Goal: Task Accomplishment & Management: Complete application form

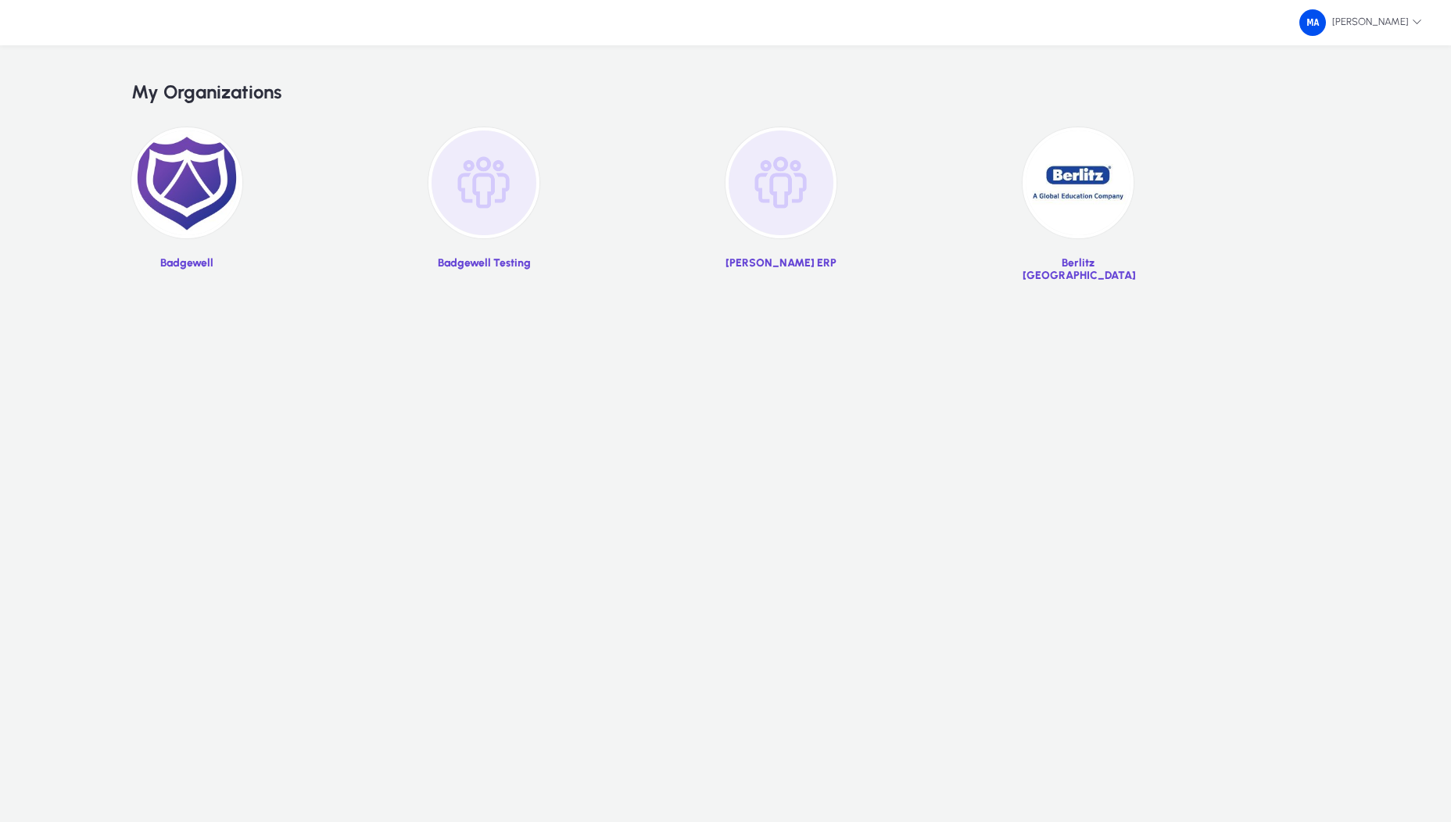
click at [1099, 202] on img at bounding box center [1077, 182] width 111 height 111
click at [757, 194] on img at bounding box center [780, 182] width 111 height 111
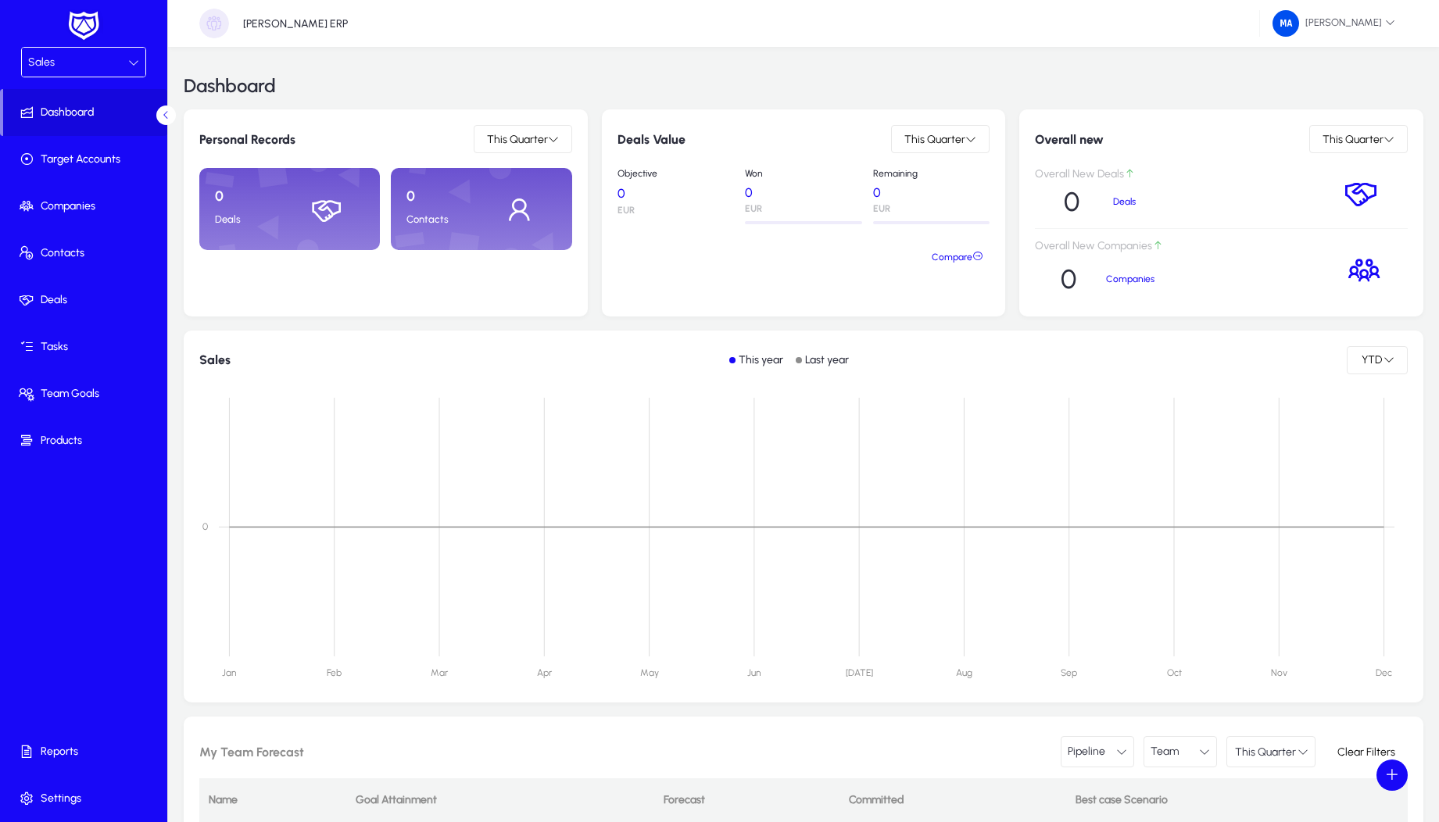
click at [92, 65] on div "Sales" at bounding box center [78, 62] width 100 height 20
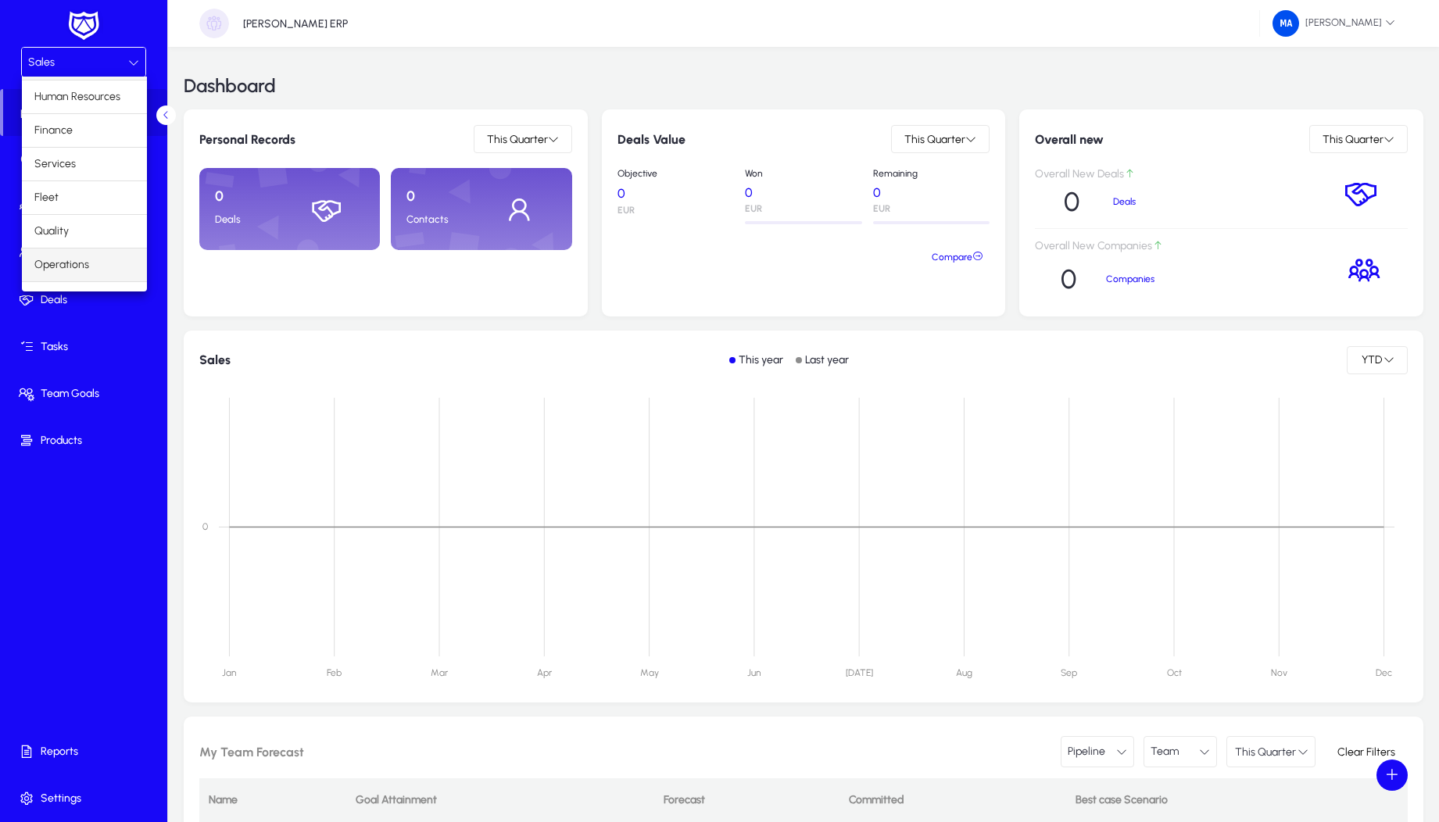
scroll to position [53, 0]
click at [71, 248] on span "Operations" at bounding box center [61, 241] width 55 height 19
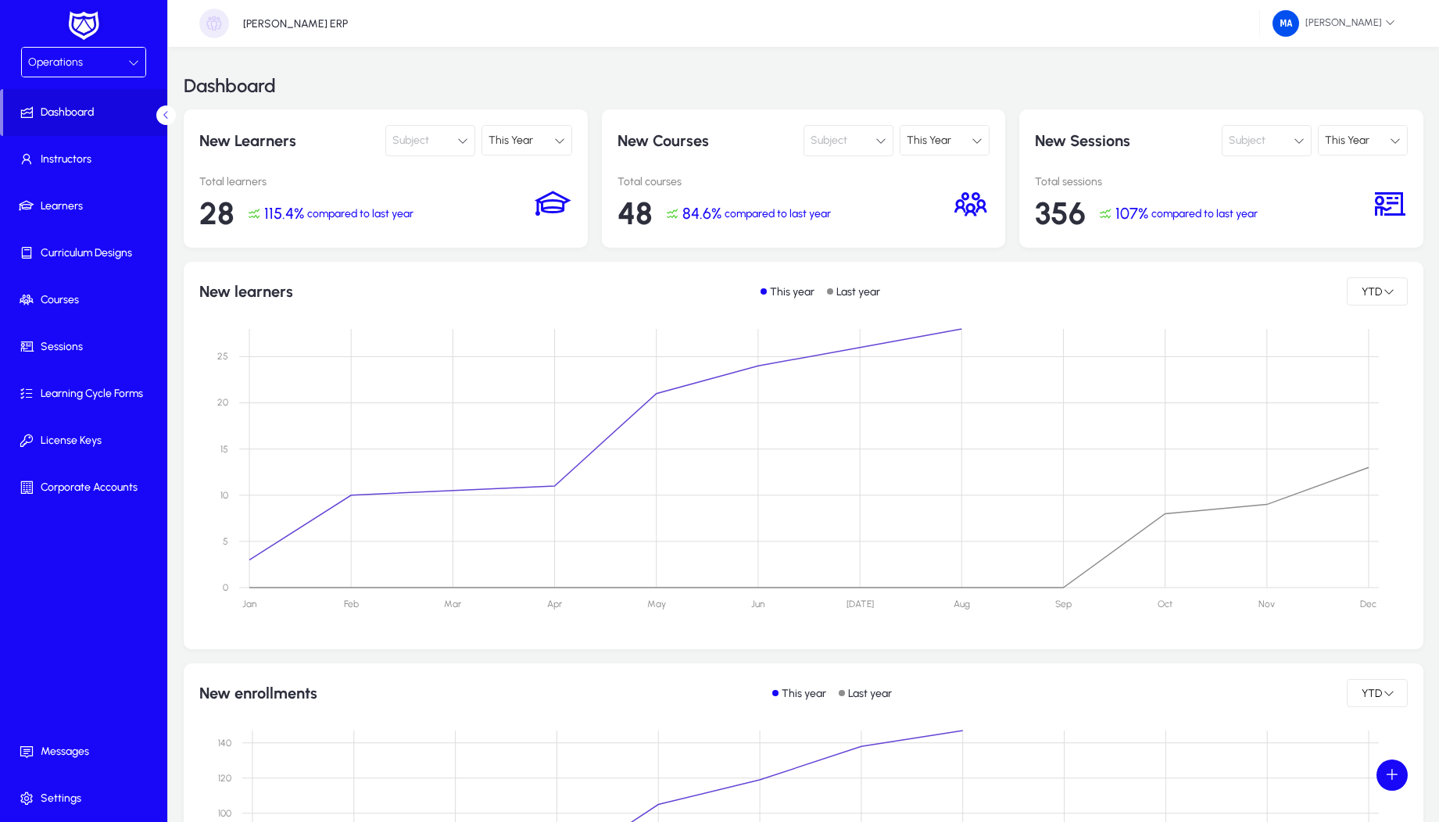
click at [91, 71] on div "Operations" at bounding box center [78, 62] width 100 height 20
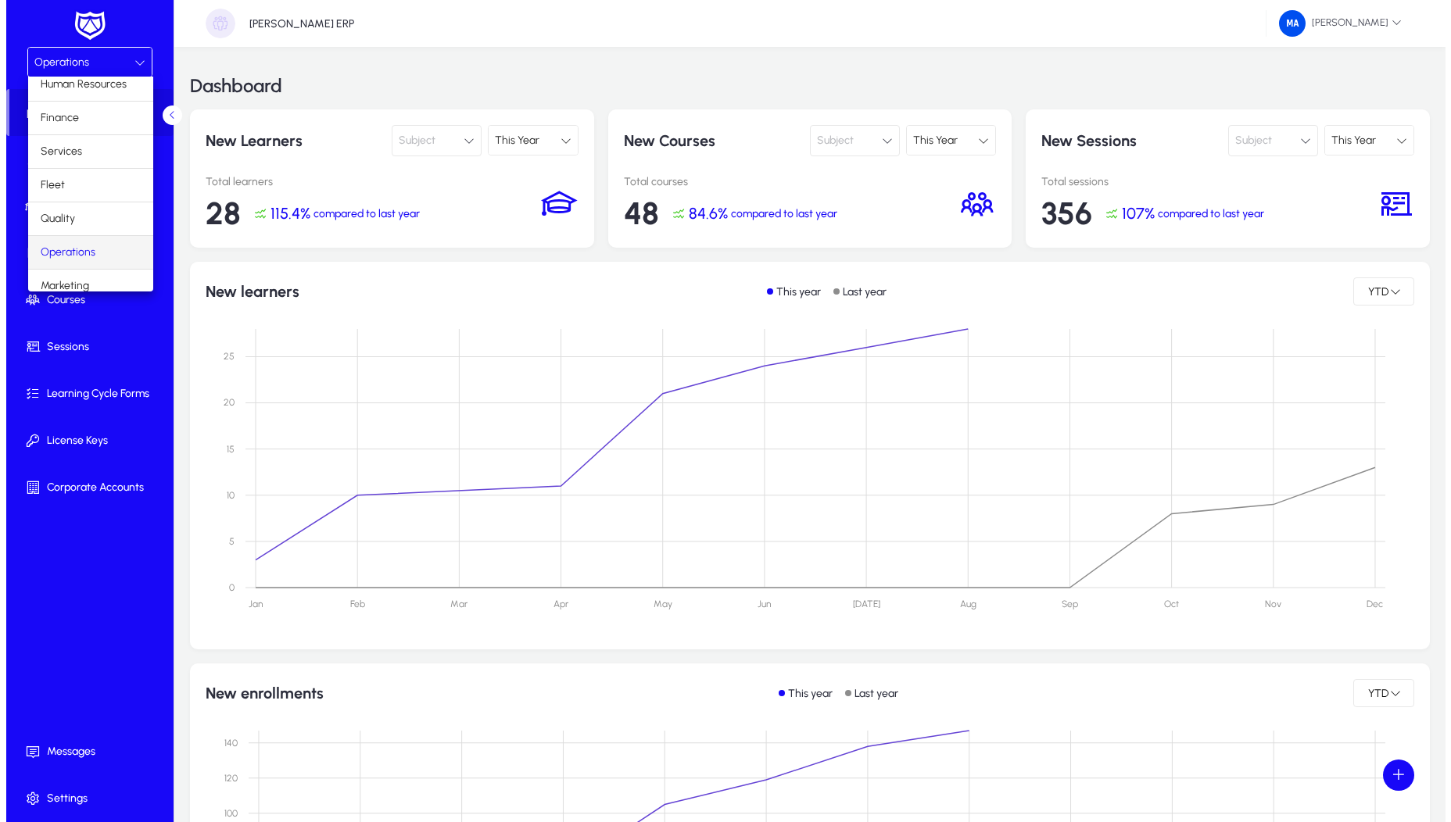
scroll to position [53, 0]
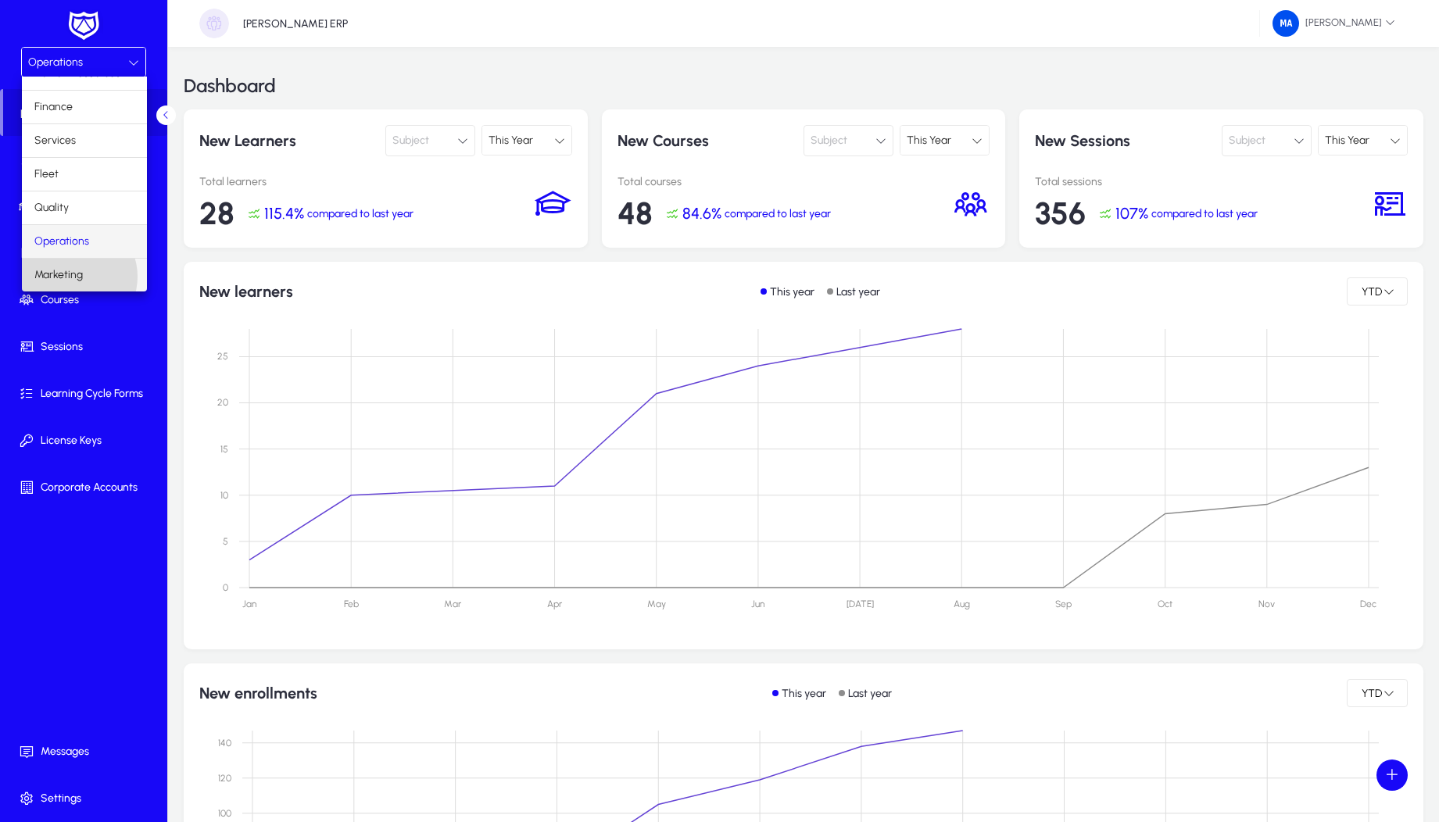
click at [72, 277] on span "Marketing" at bounding box center [58, 275] width 48 height 19
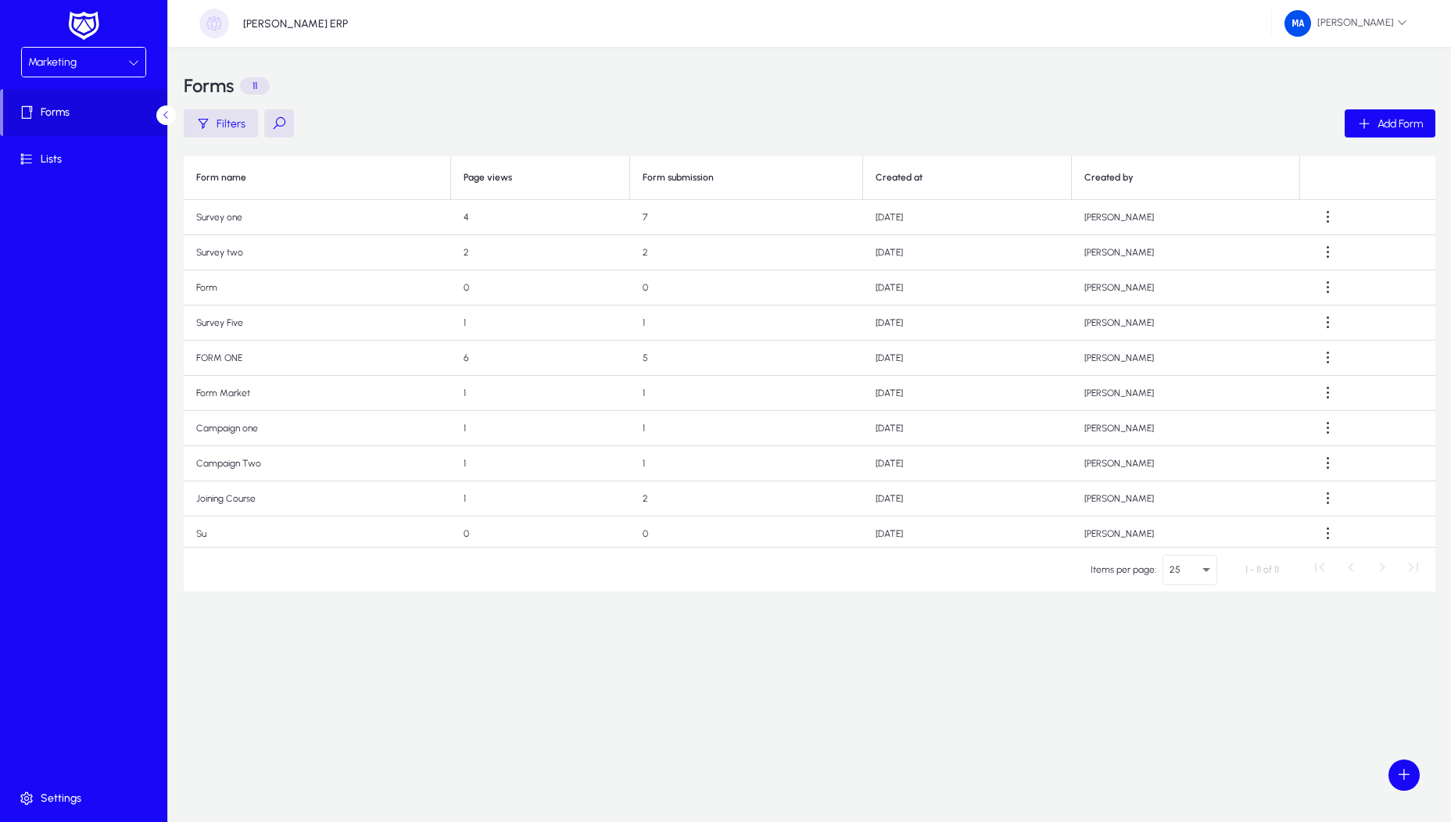
click at [106, 69] on div "Marketing" at bounding box center [78, 62] width 100 height 20
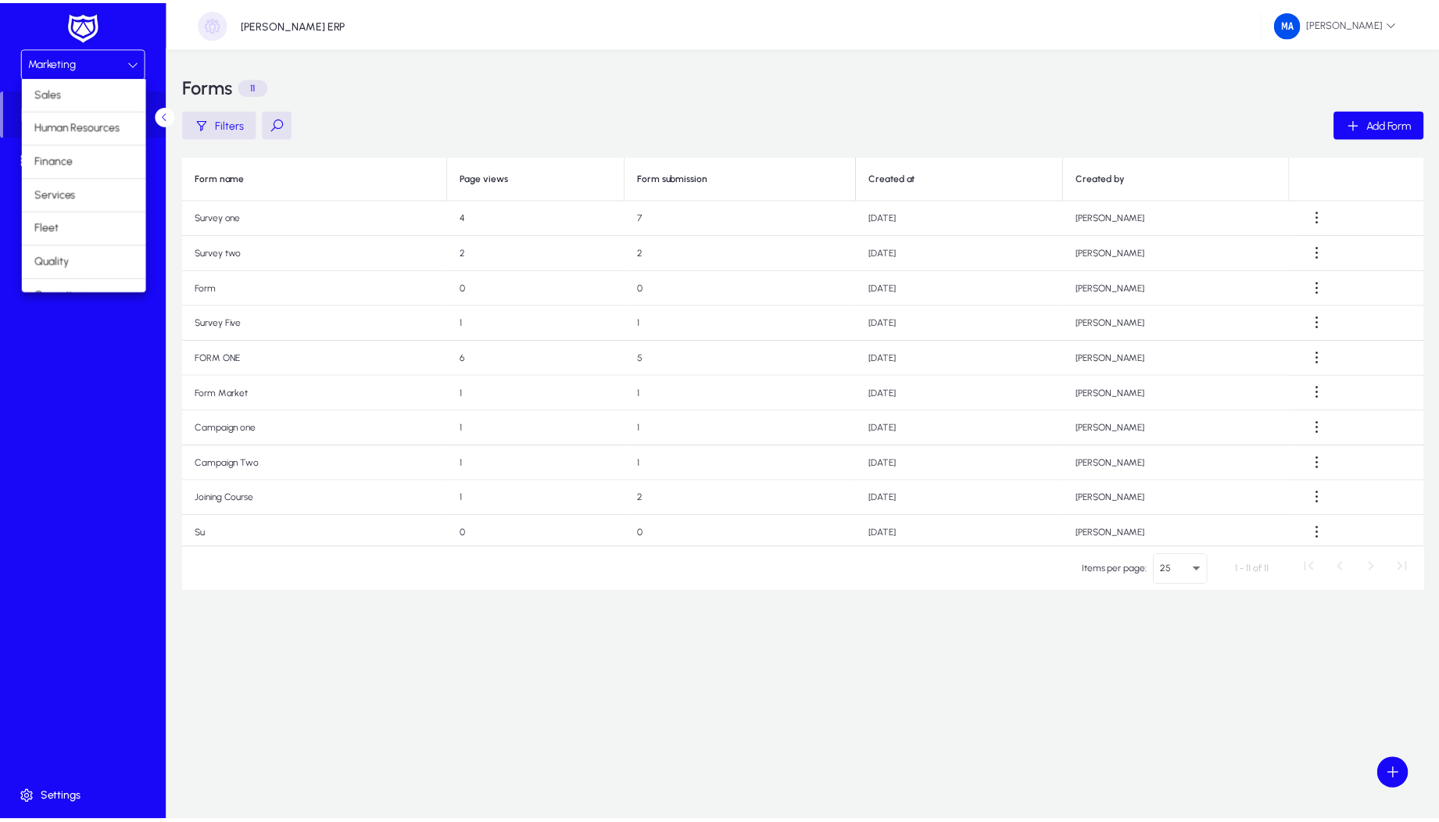
scroll to position [53, 0]
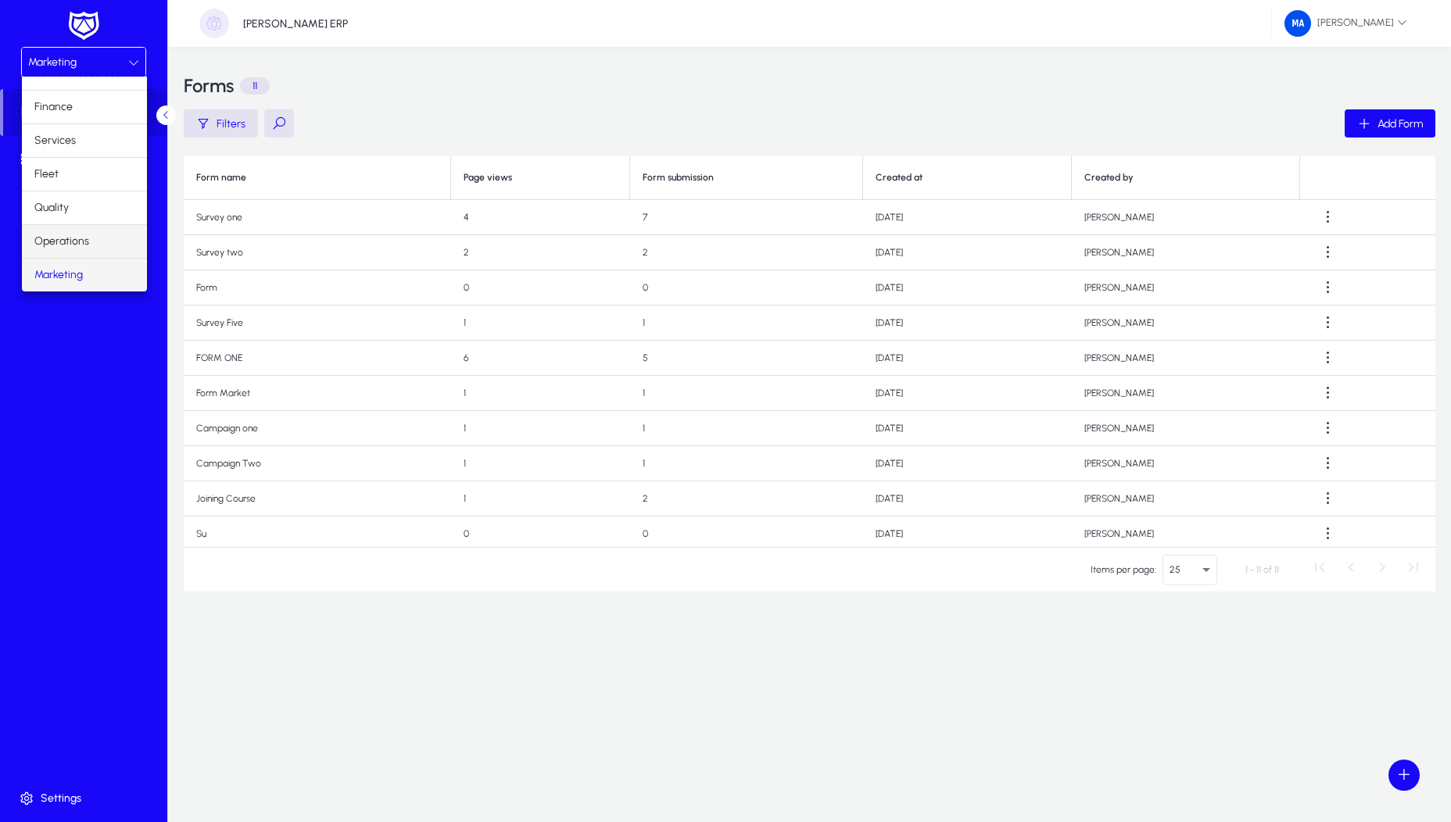
click at [98, 242] on mat-option "Operations" at bounding box center [84, 241] width 125 height 33
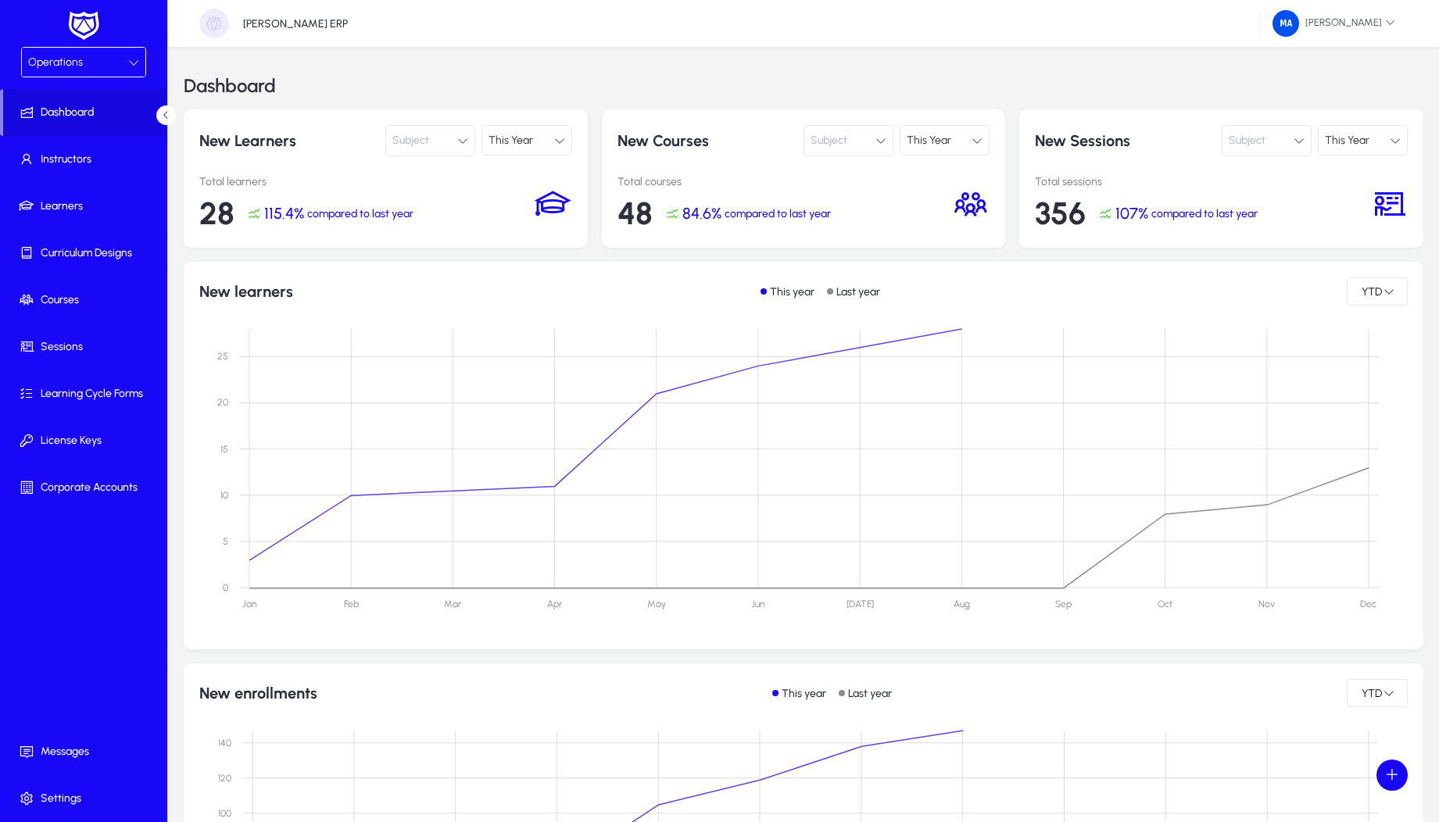
click at [98, 61] on div "Operations" at bounding box center [78, 62] width 100 height 20
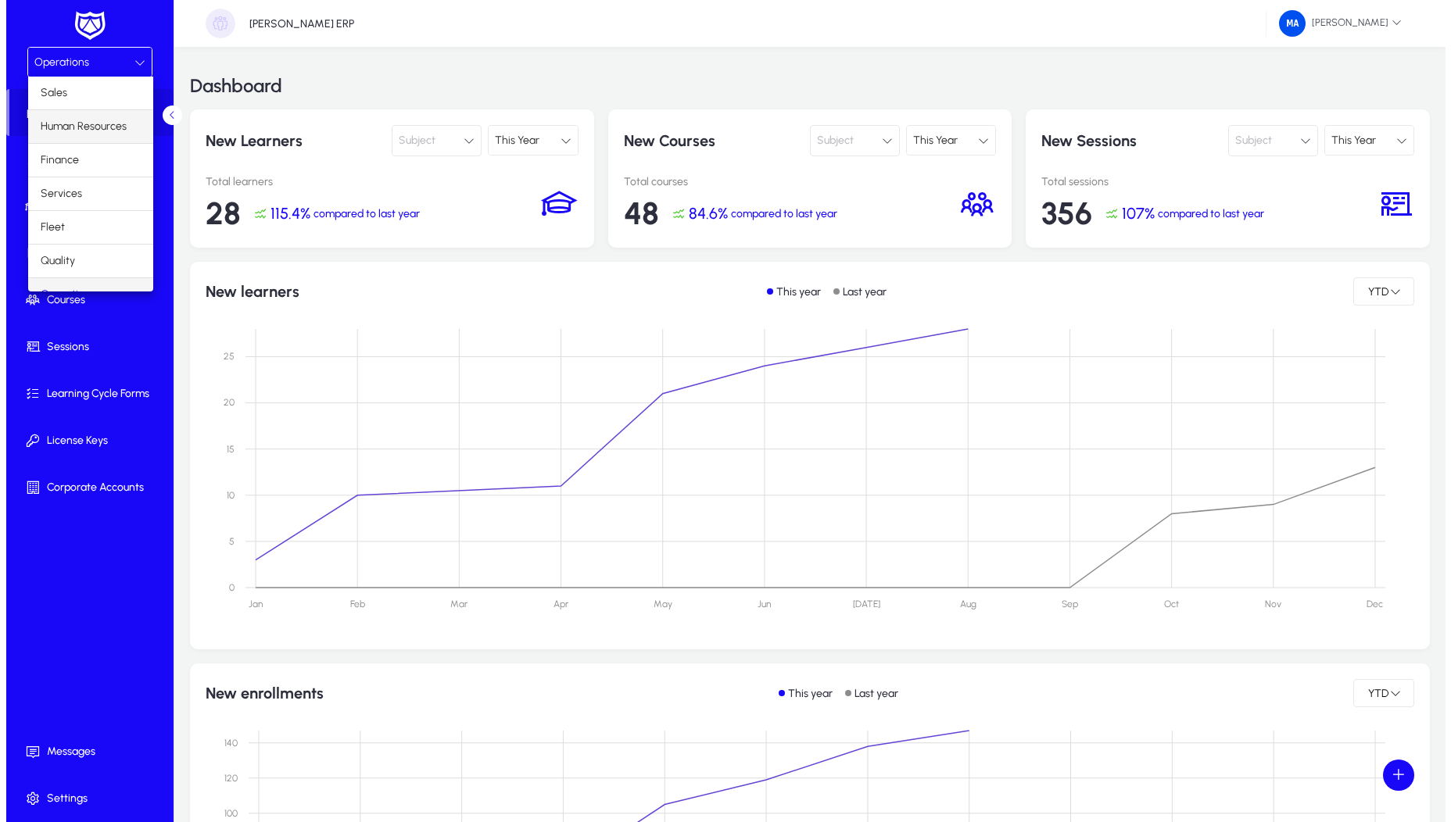
scroll to position [20, 0]
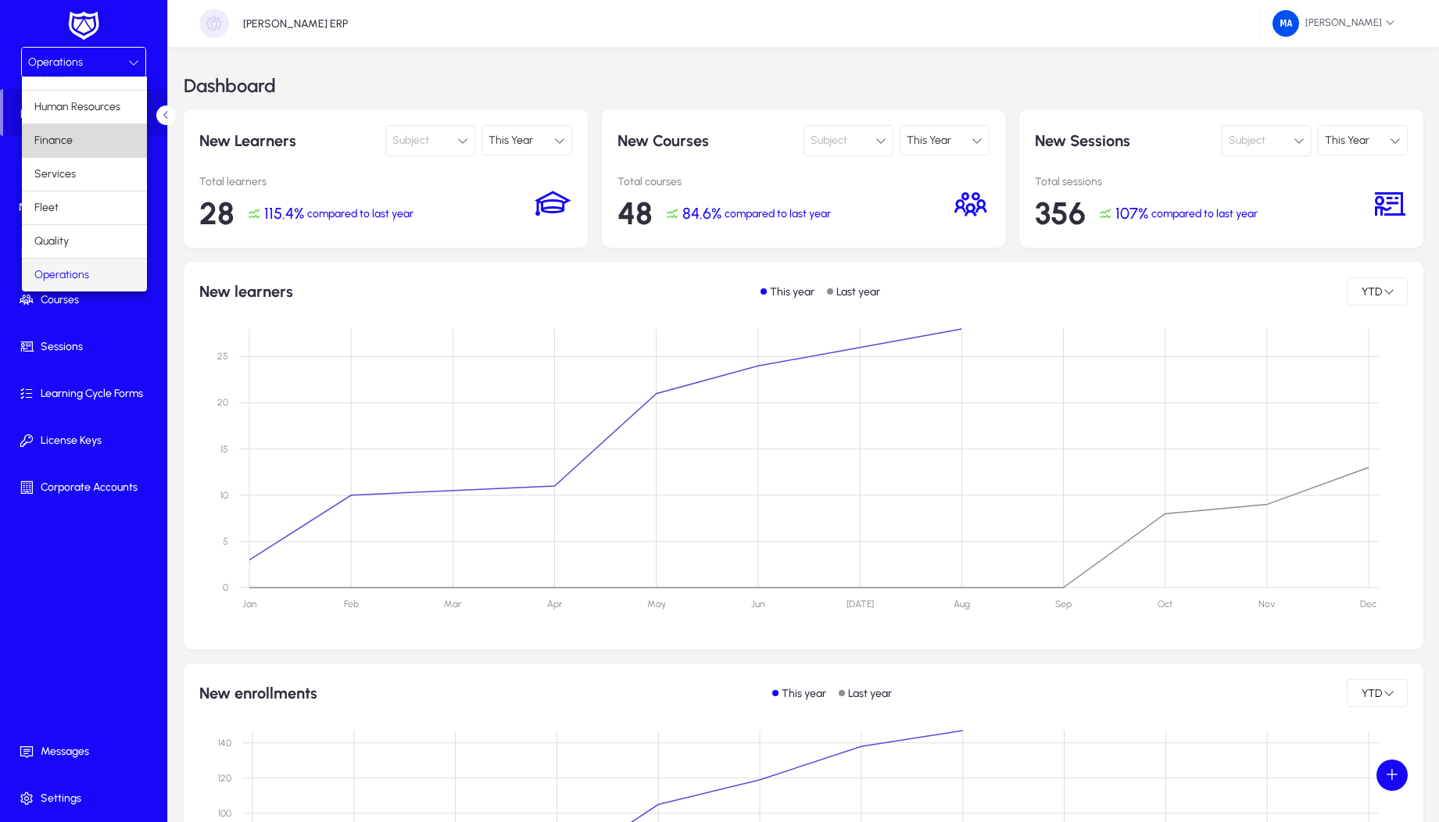
click at [98, 141] on mat-option "Finance" at bounding box center [84, 140] width 125 height 33
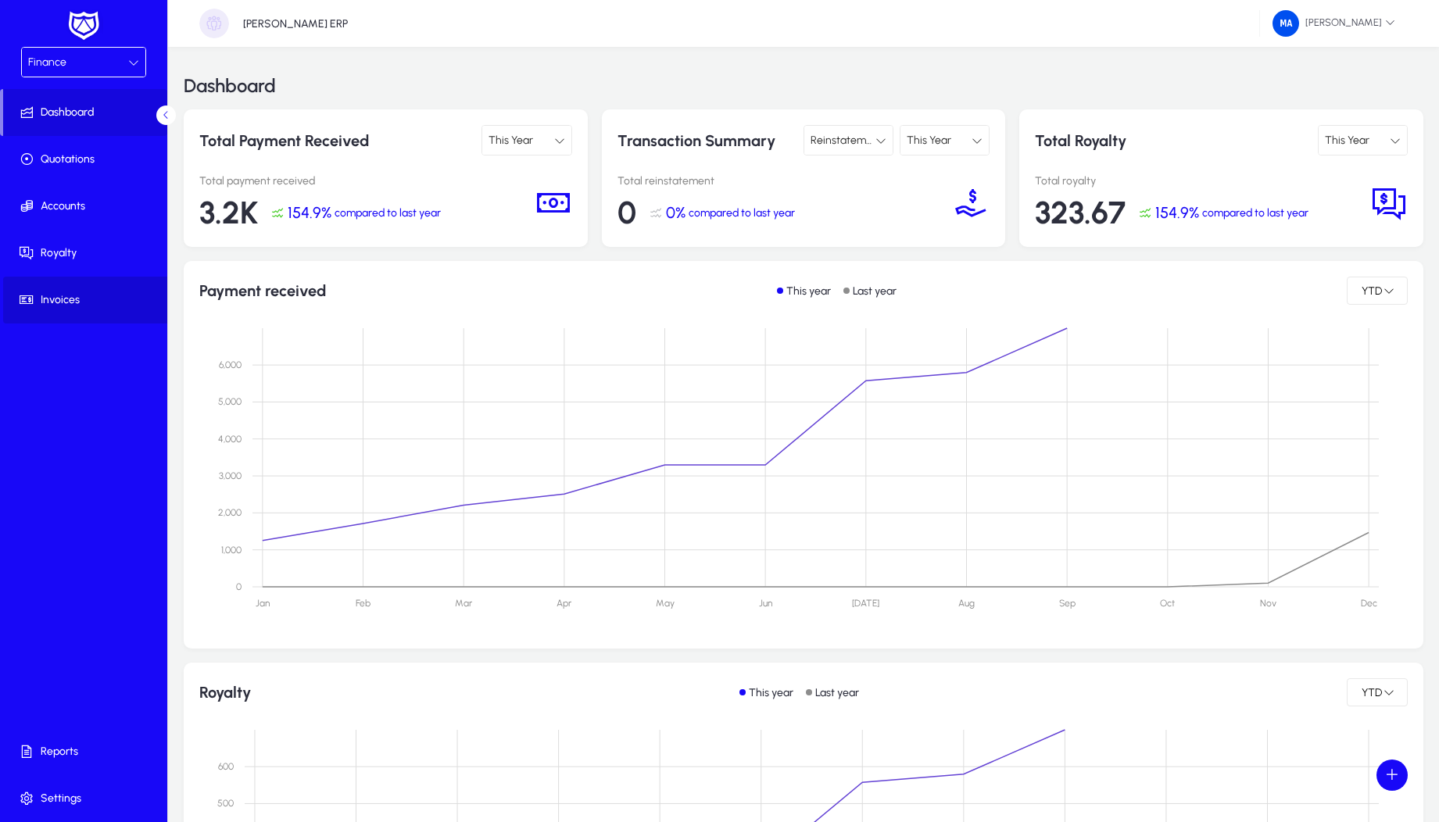
click at [84, 295] on span "Invoices" at bounding box center [86, 300] width 167 height 16
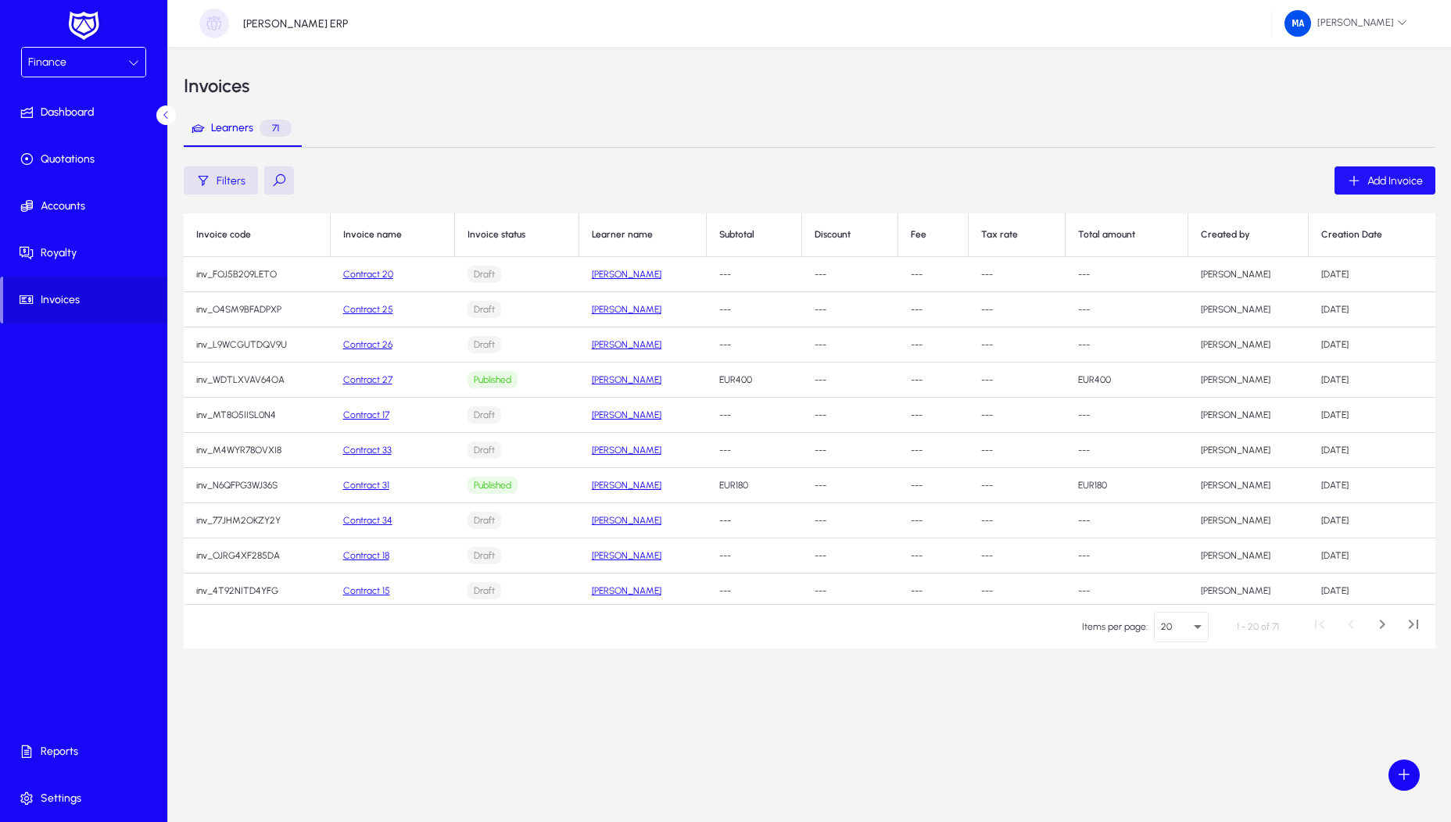
click at [1375, 183] on span "Add Invoice" at bounding box center [1394, 180] width 55 height 13
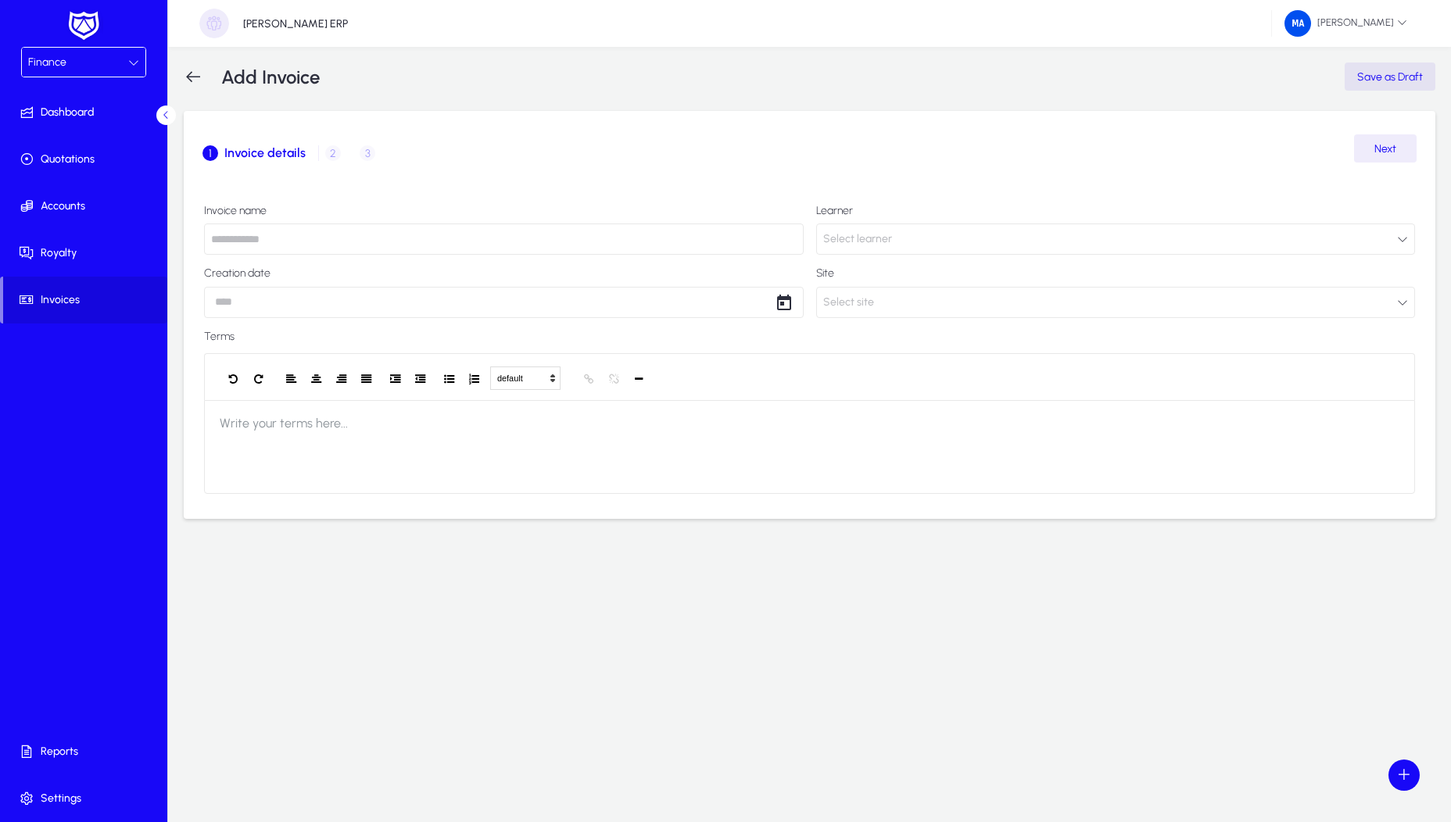
click at [386, 249] on input "text" at bounding box center [504, 239] width 600 height 31
type input "*"
type input "****"
click at [874, 232] on span "Select learner" at bounding box center [857, 239] width 69 height 31
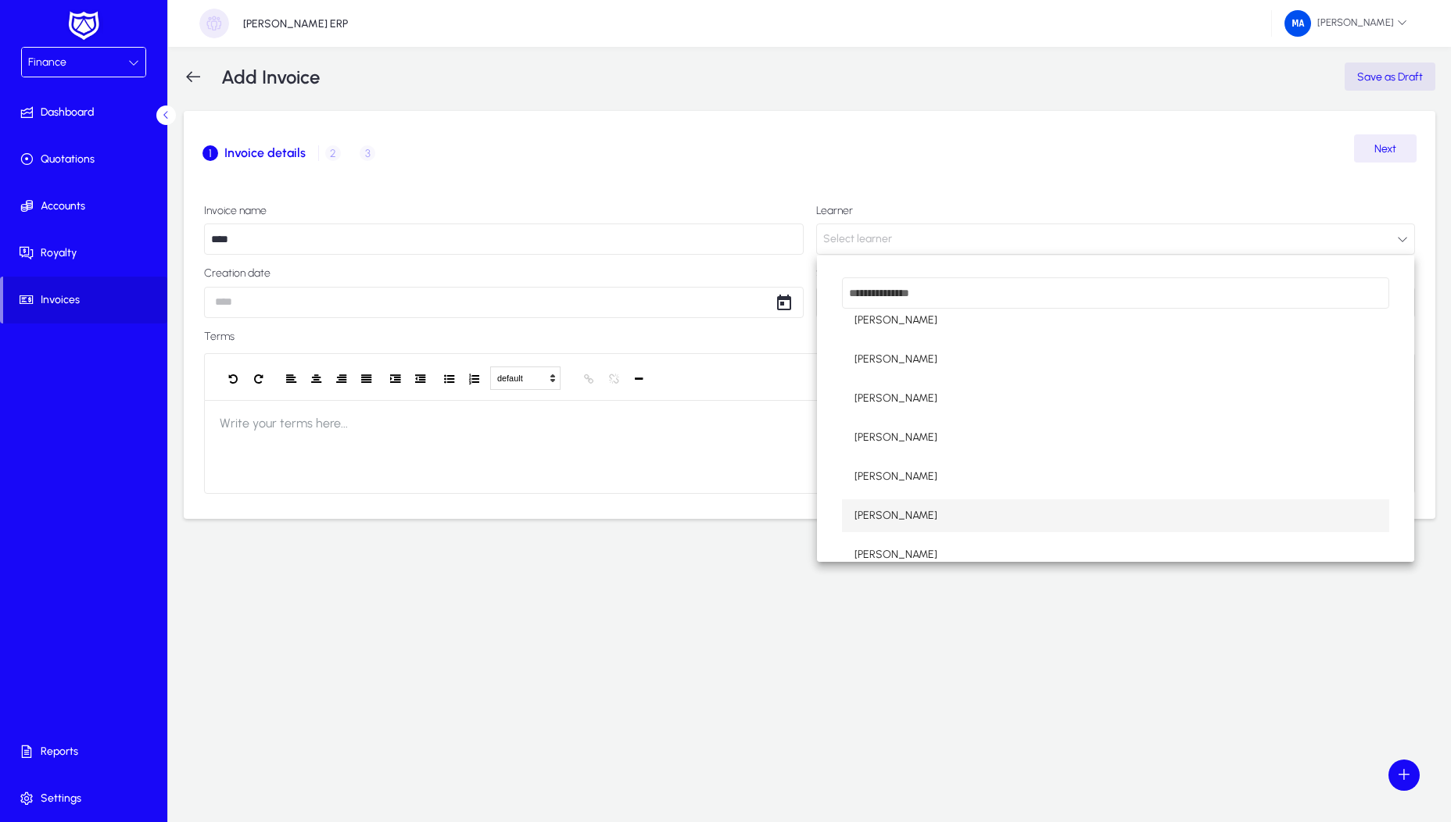
scroll to position [560, 0]
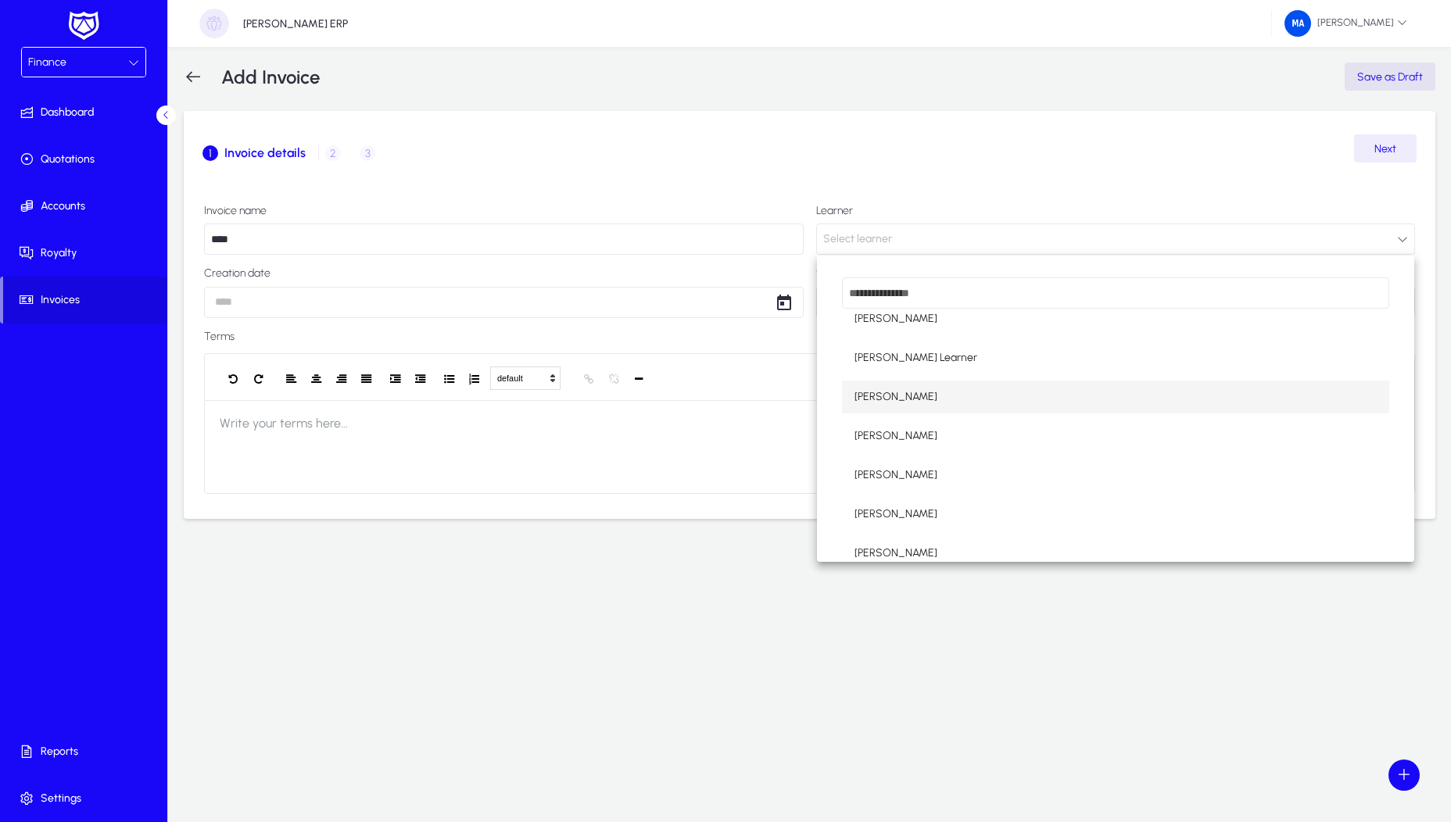
click at [924, 396] on mat-option "[PERSON_NAME]" at bounding box center [1116, 397] width 548 height 33
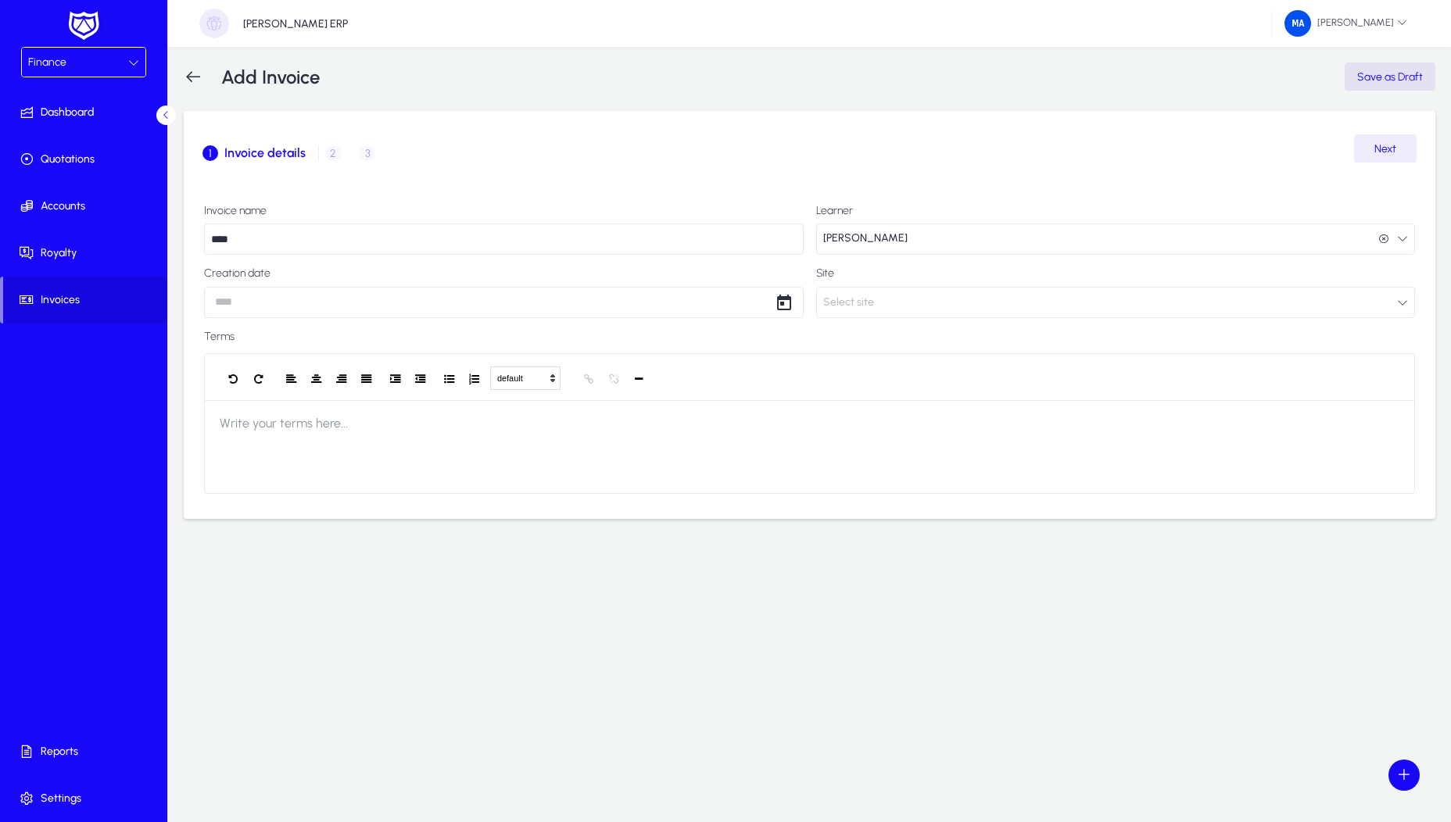
click at [438, 310] on body "Finance Dashboard Quotations Accounts Royalty Invoices Reports Settings [PERSON…" at bounding box center [725, 411] width 1451 height 822
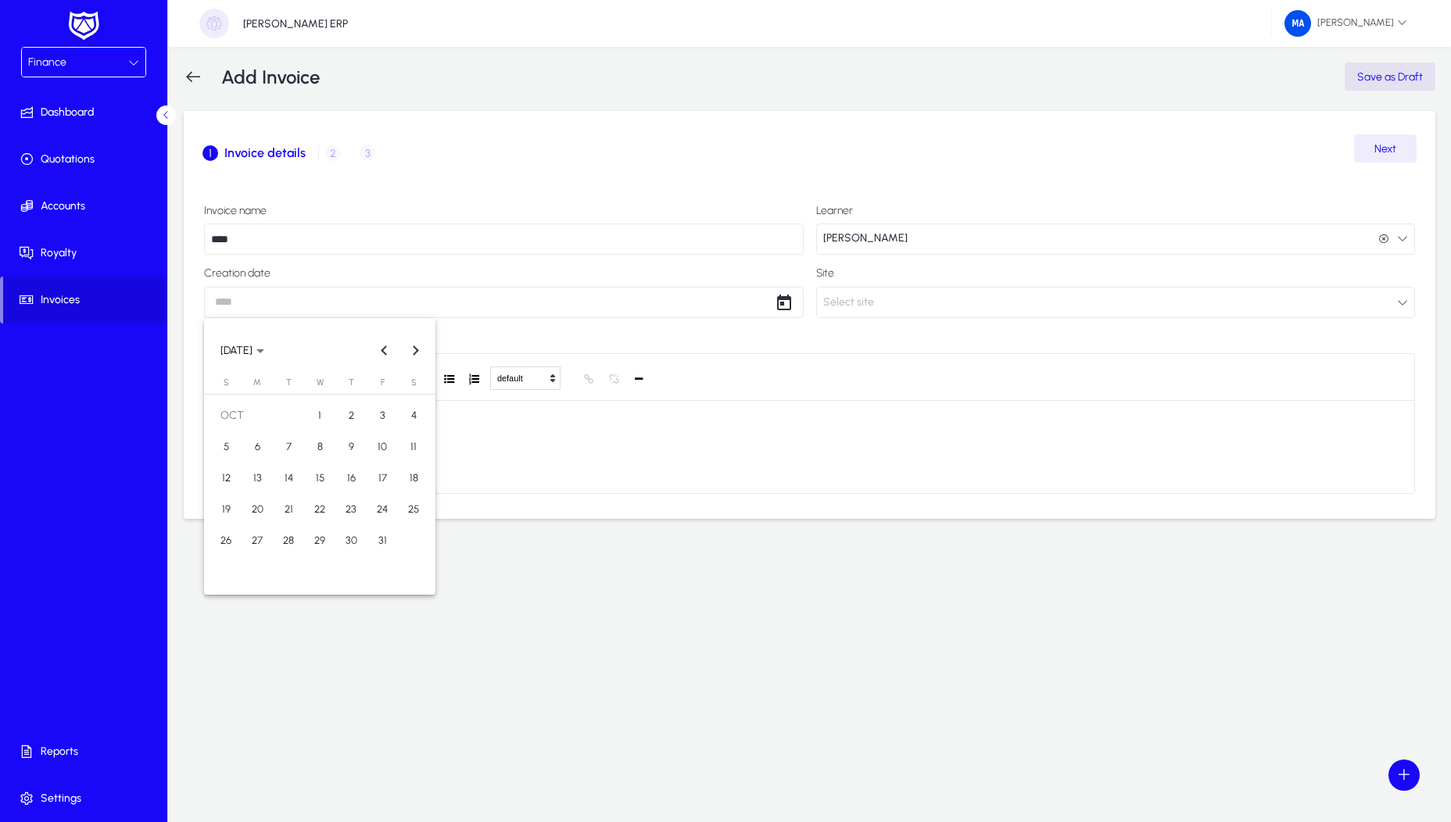
click at [321, 410] on span "1" at bounding box center [320, 416] width 28 height 28
type input "**********"
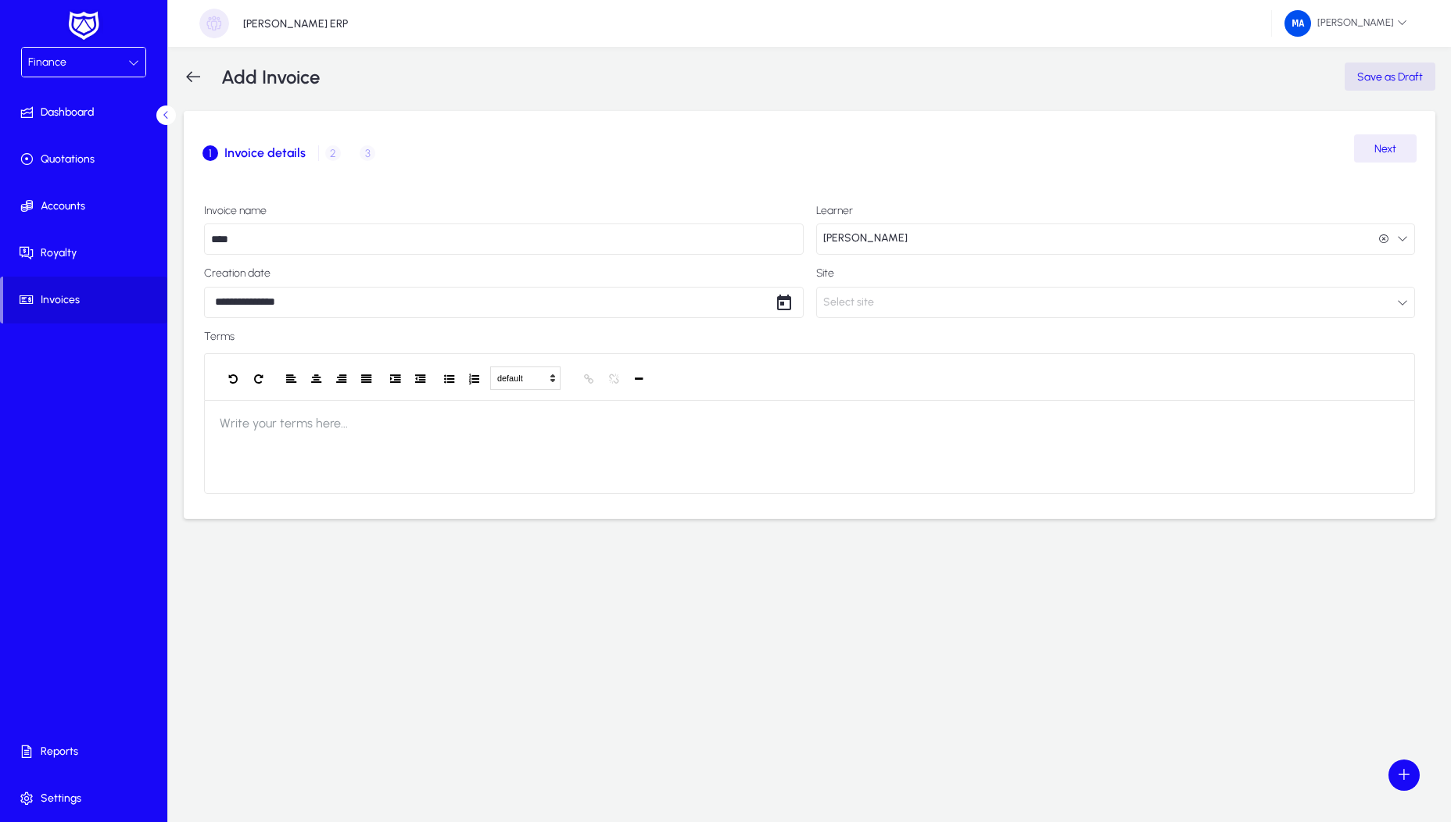
click at [930, 240] on button "[PERSON_NAME] [PERSON_NAME]" at bounding box center [1116, 239] width 600 height 31
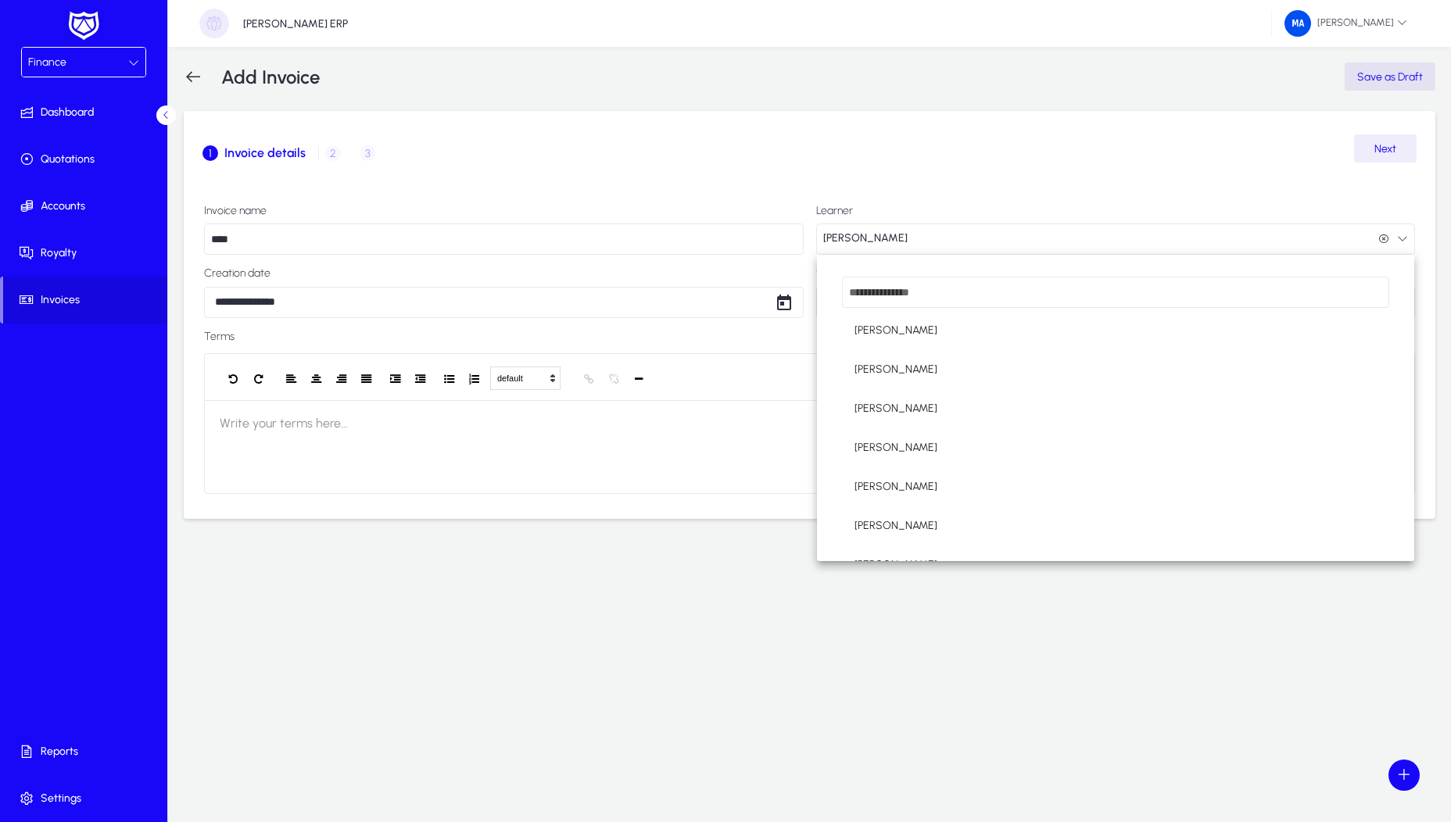
scroll to position [411, 0]
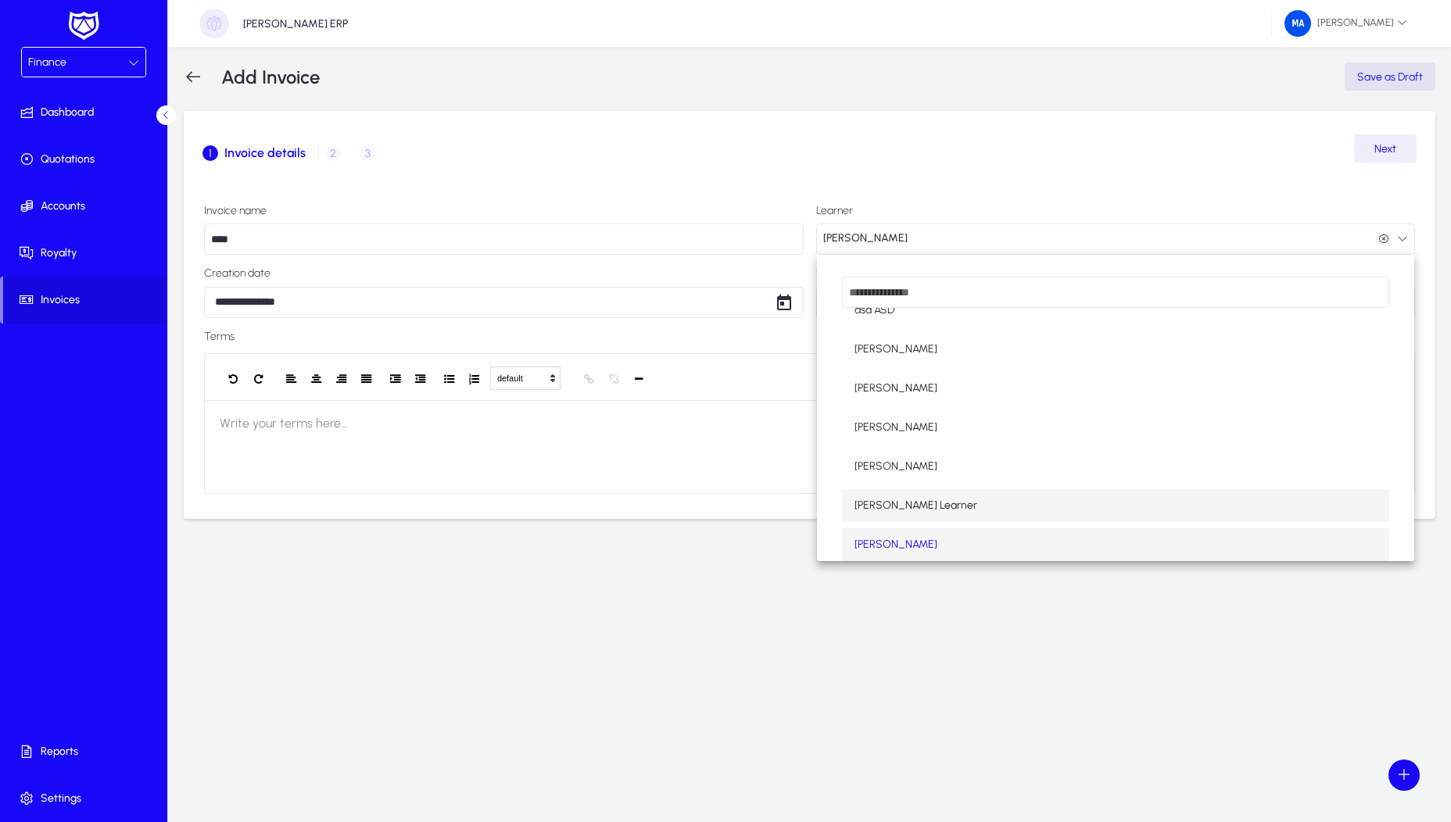
click at [945, 491] on mat-option "[PERSON_NAME] Learner" at bounding box center [1116, 505] width 548 height 33
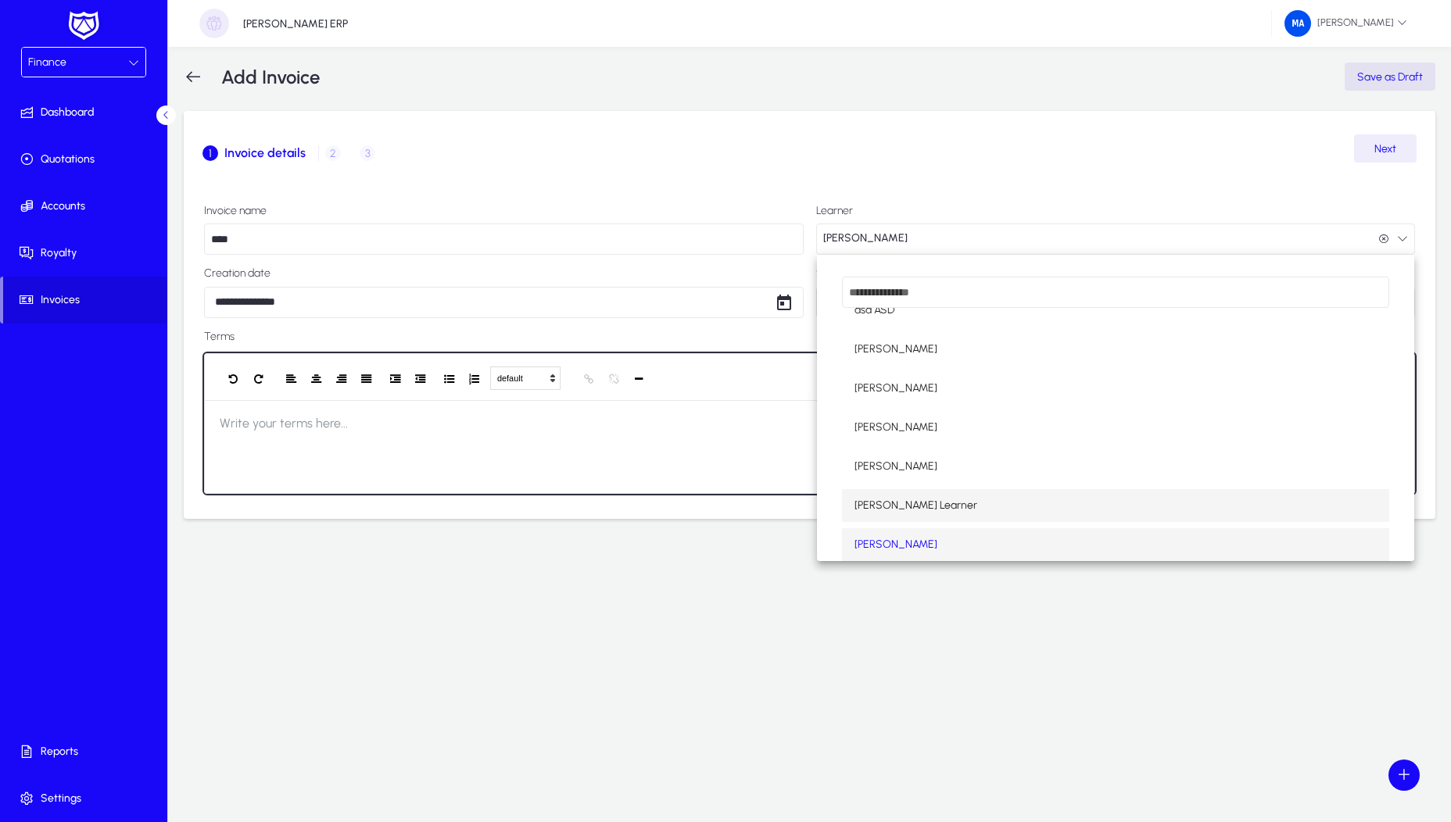
click at [945, 491] on div at bounding box center [809, 447] width 1211 height 94
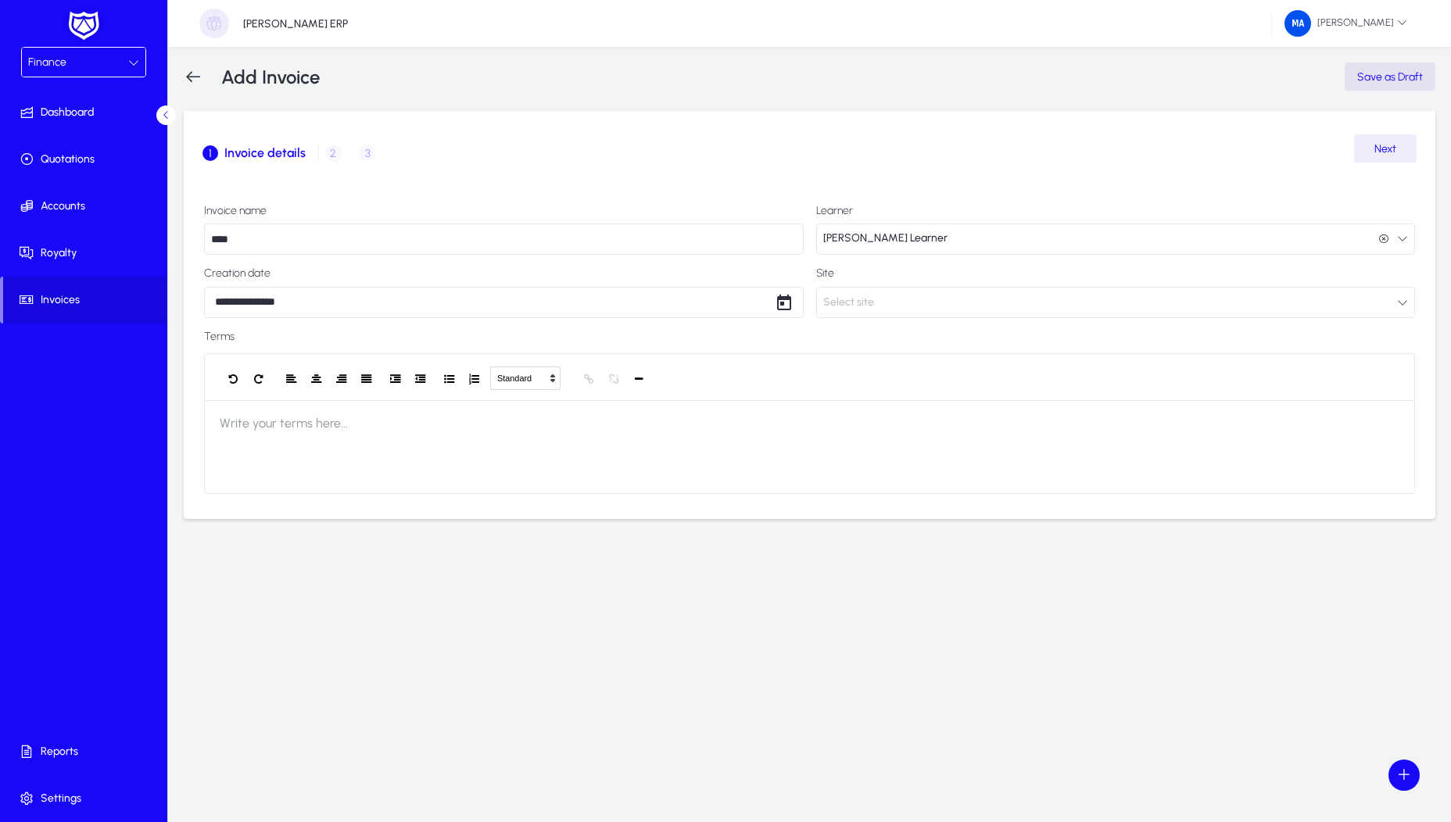
click at [939, 296] on button "Select site" at bounding box center [1116, 302] width 600 height 31
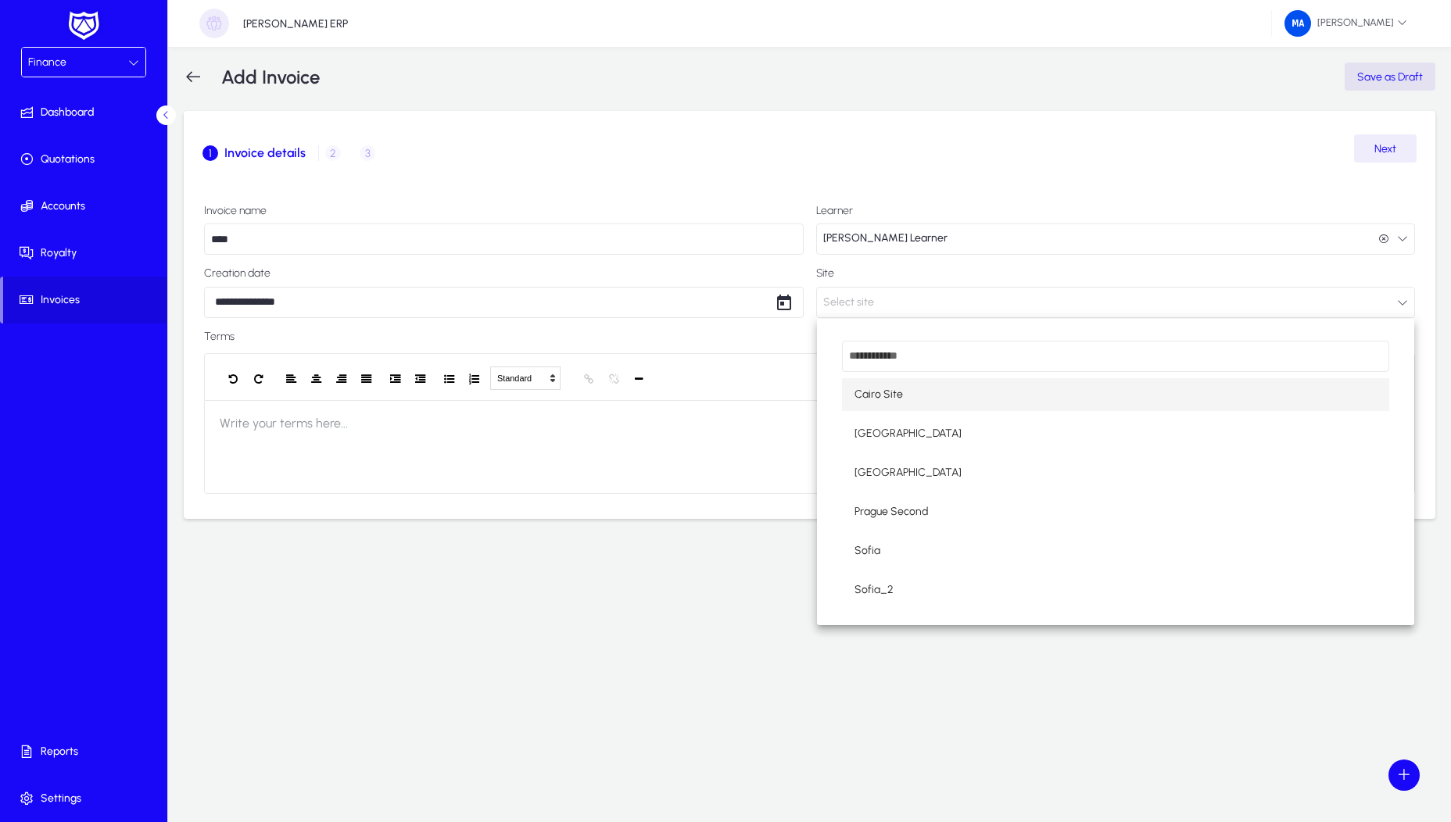
click at [902, 392] on mat-option "Cairo Site" at bounding box center [1116, 394] width 548 height 33
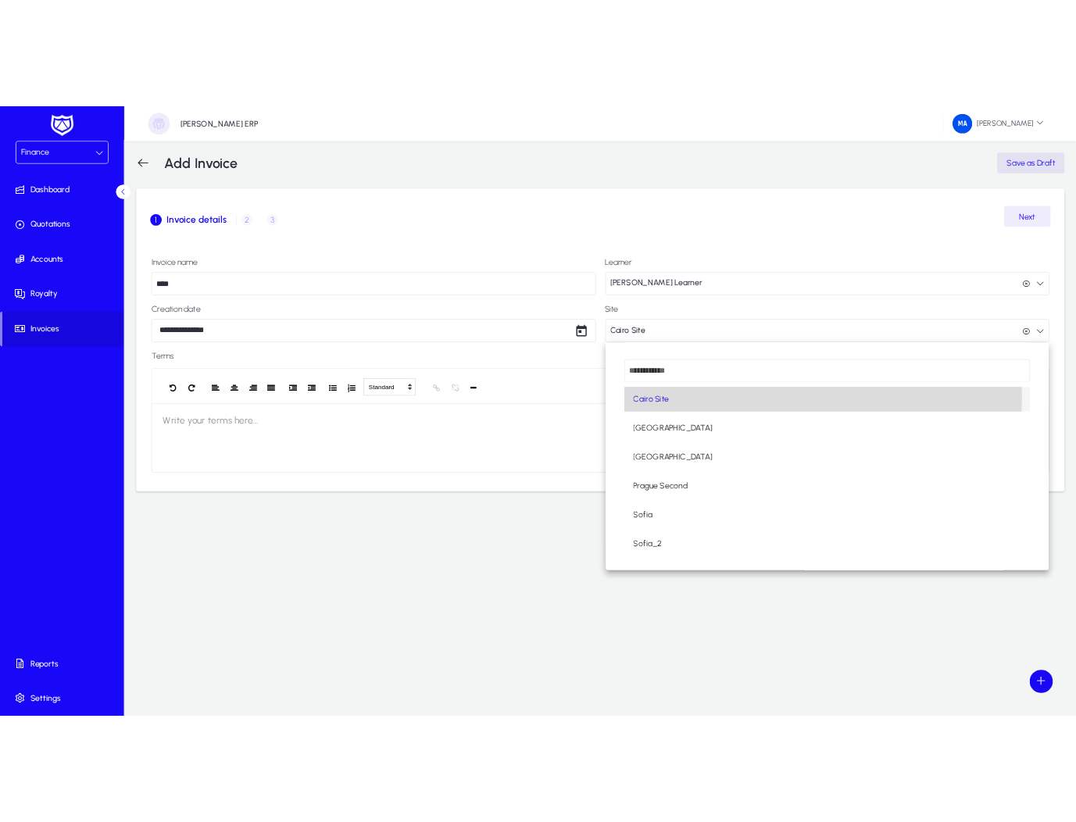
scroll to position [1, 0]
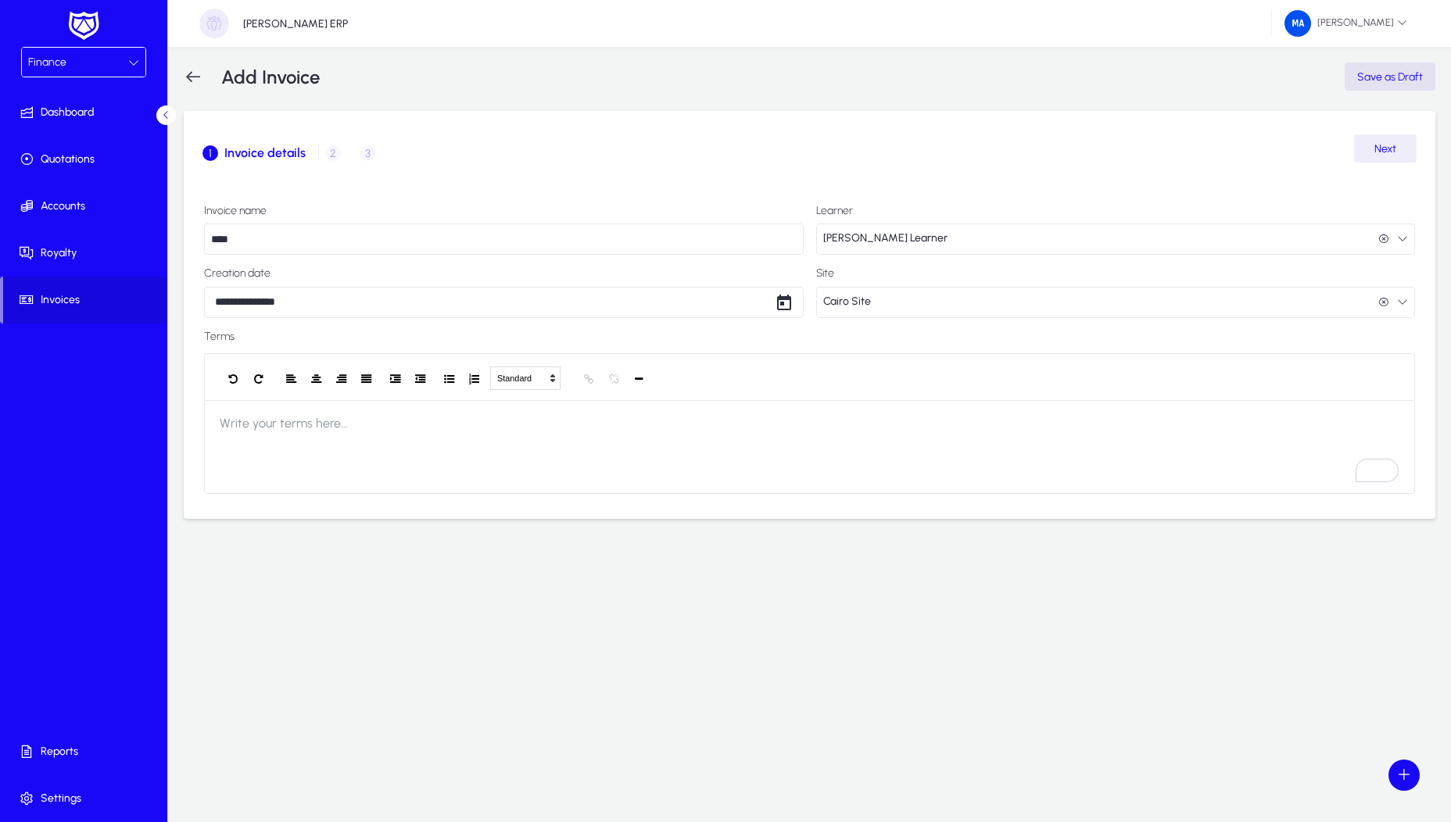
click at [1374, 152] on span "Next" at bounding box center [1385, 148] width 22 height 13
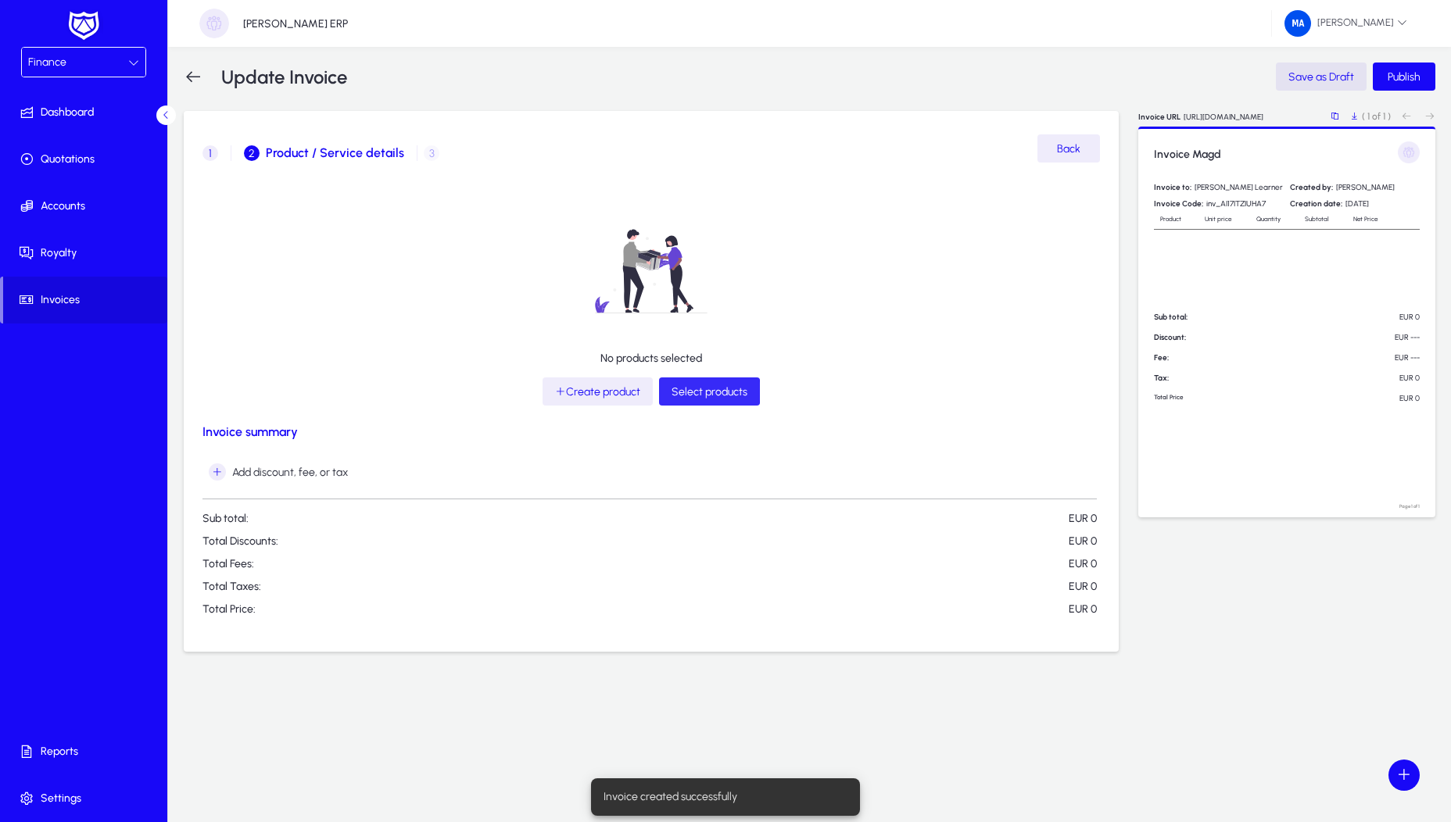
click at [708, 392] on span "Select products" at bounding box center [709, 391] width 76 height 13
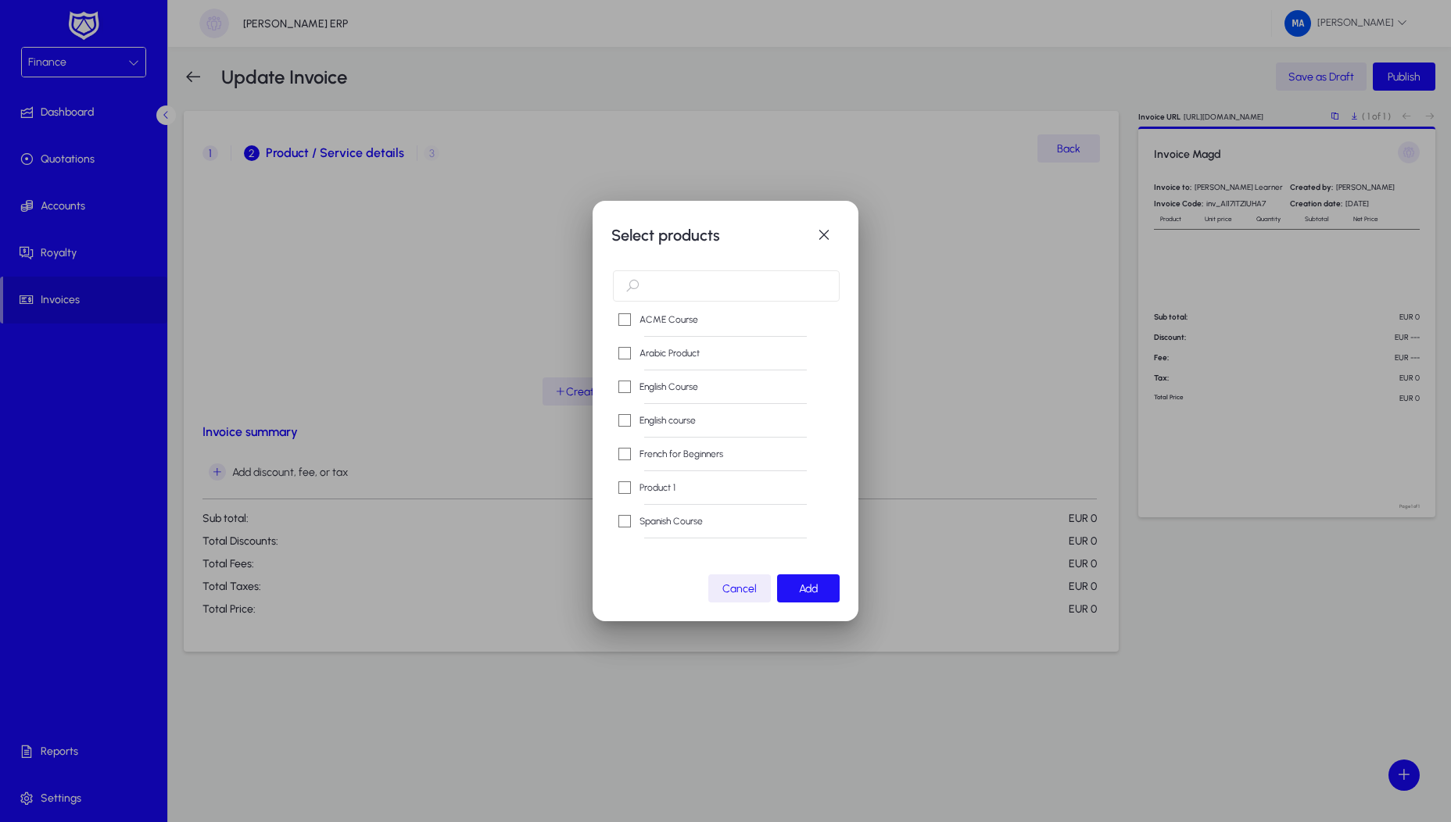
click at [820, 601] on span "button" at bounding box center [808, 589] width 63 height 38
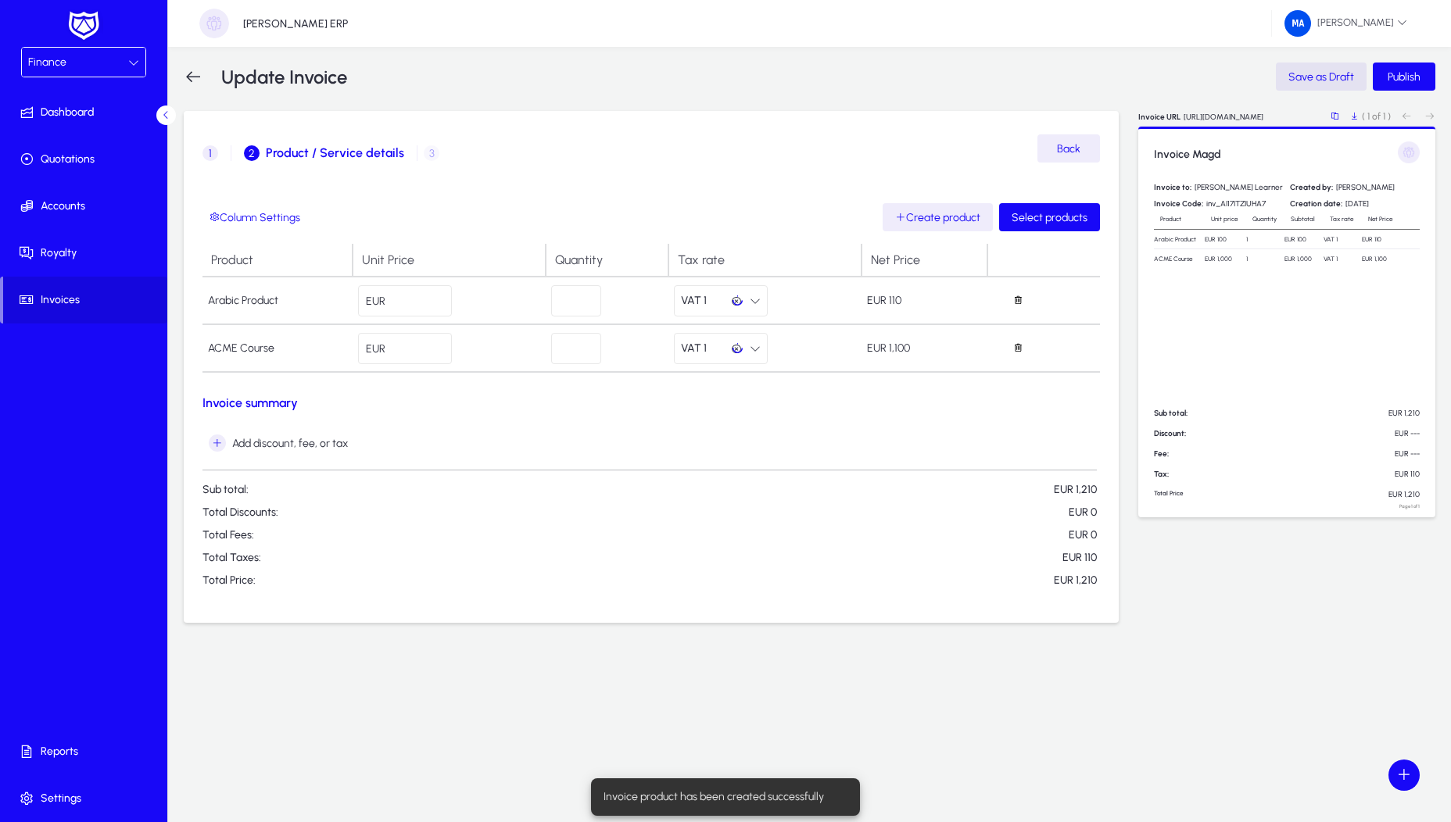
click at [820, 595] on div "Column Settings Create product Select products Product Unit Price Quantity Tax …" at bounding box center [650, 401] width 897 height 396
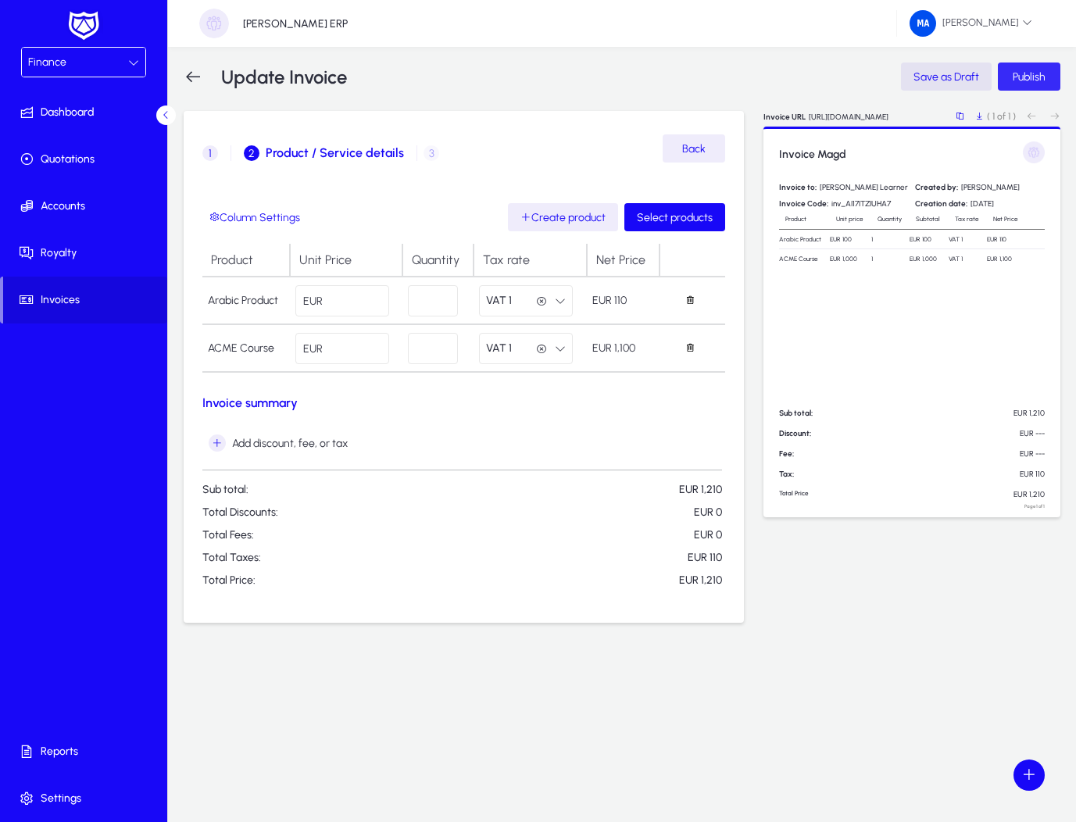
click at [1029, 72] on span "Publish" at bounding box center [1029, 76] width 33 height 13
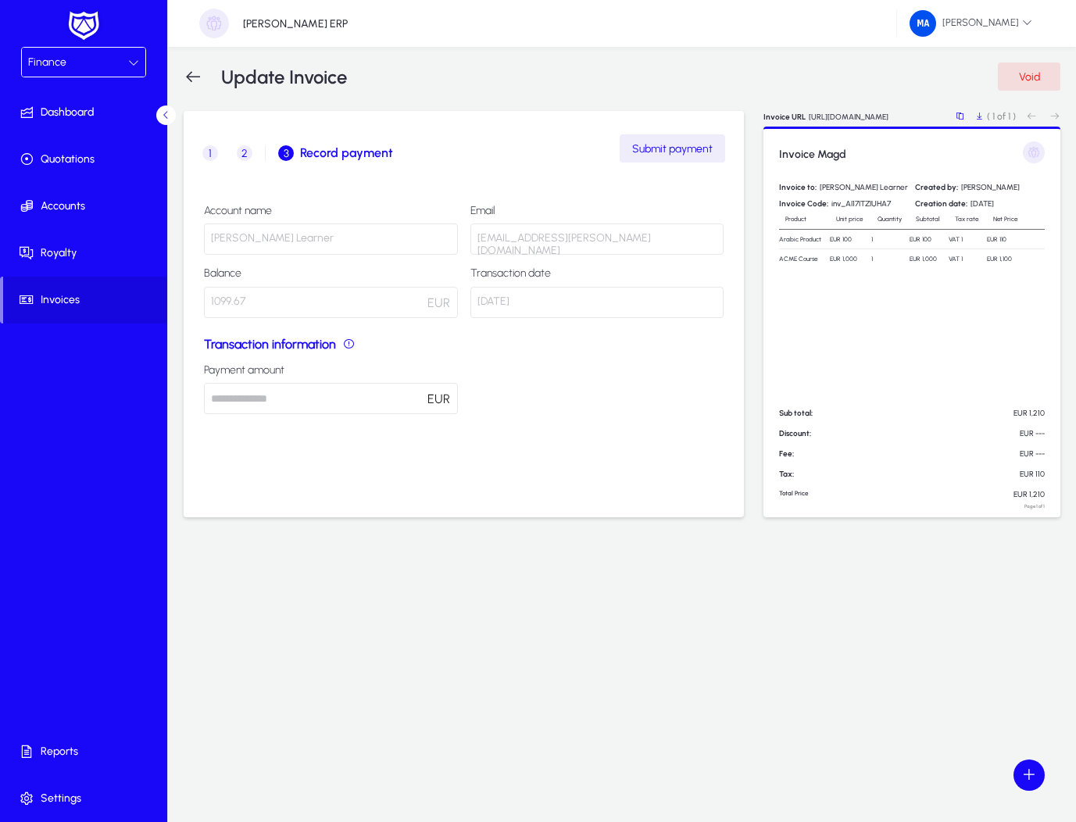
click at [252, 404] on input "****" at bounding box center [331, 398] width 254 height 31
click at [80, 67] on div "Finance" at bounding box center [78, 62] width 100 height 20
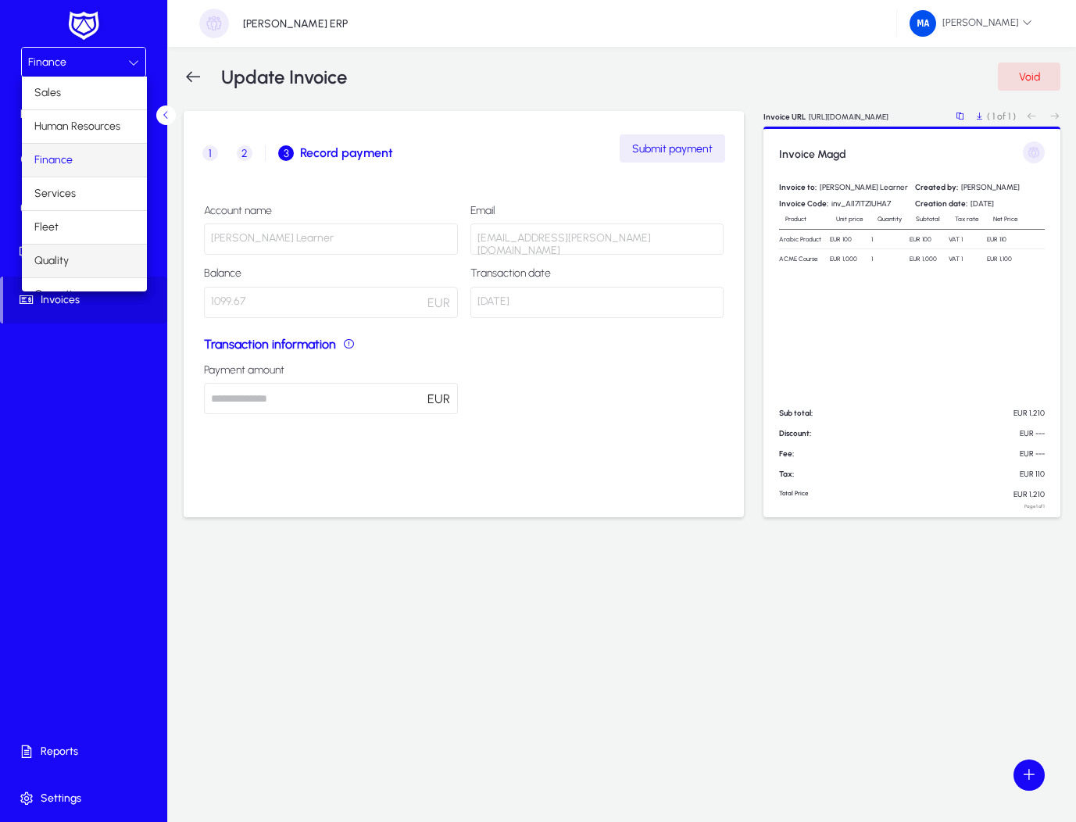
scroll to position [53, 0]
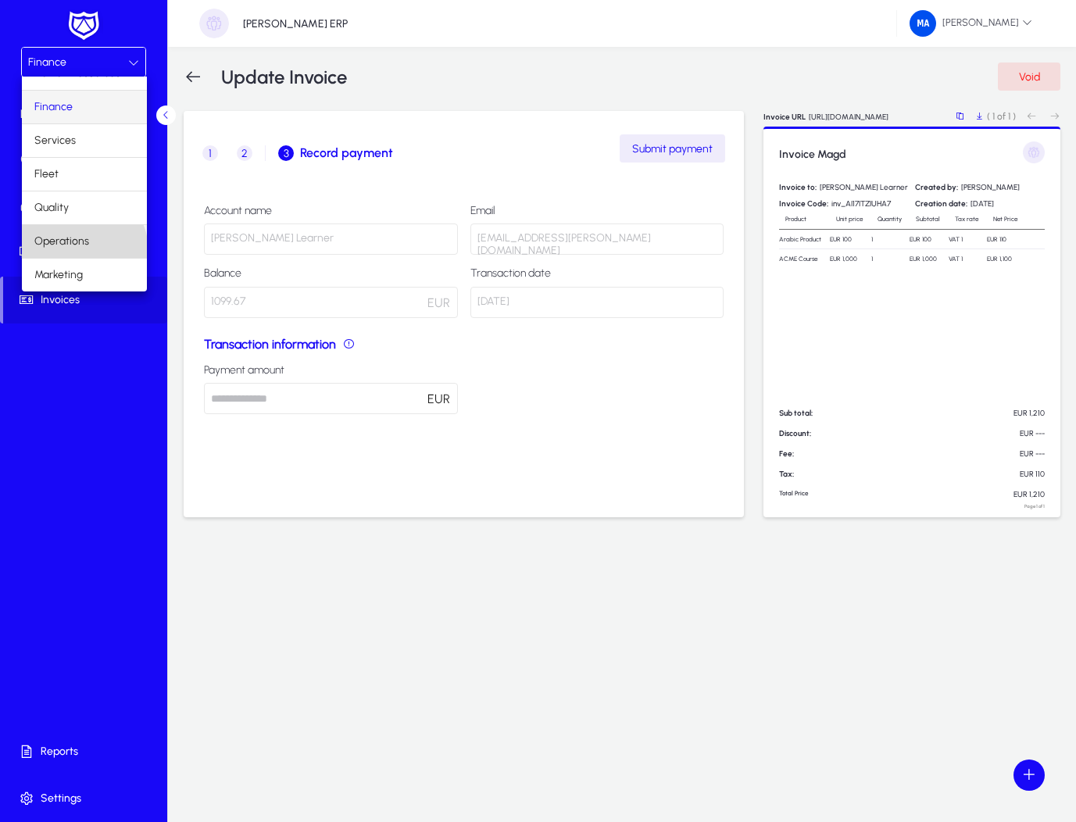
click at [83, 250] on span "Operations" at bounding box center [61, 241] width 55 height 19
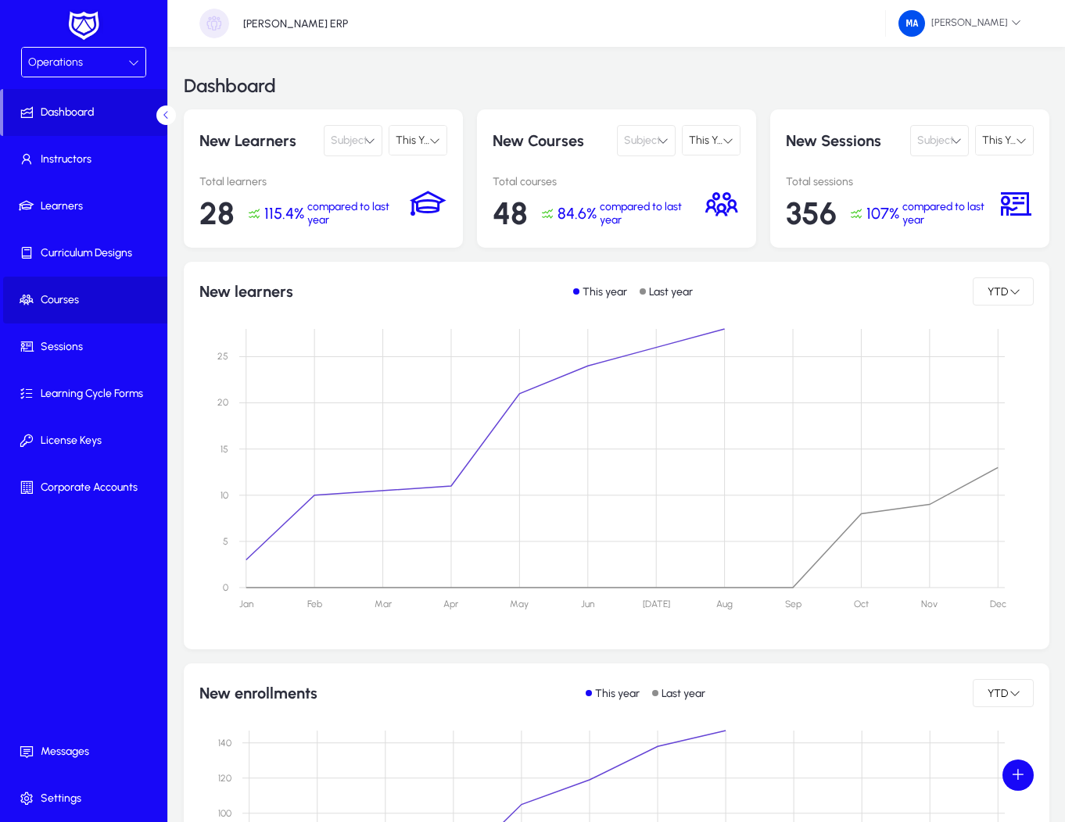
click at [84, 299] on span "Courses" at bounding box center [86, 300] width 167 height 16
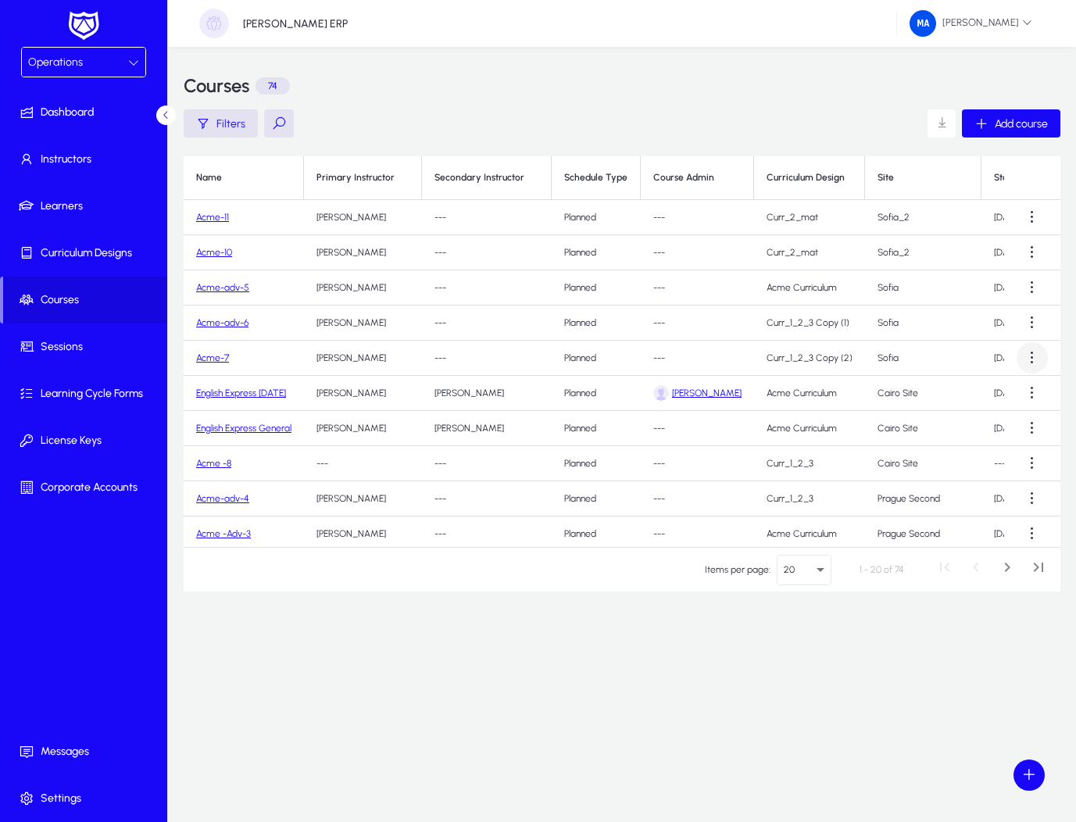
click at [1024, 361] on span at bounding box center [1032, 357] width 31 height 31
click at [985, 398] on span "Edit" at bounding box center [996, 396] width 63 height 14
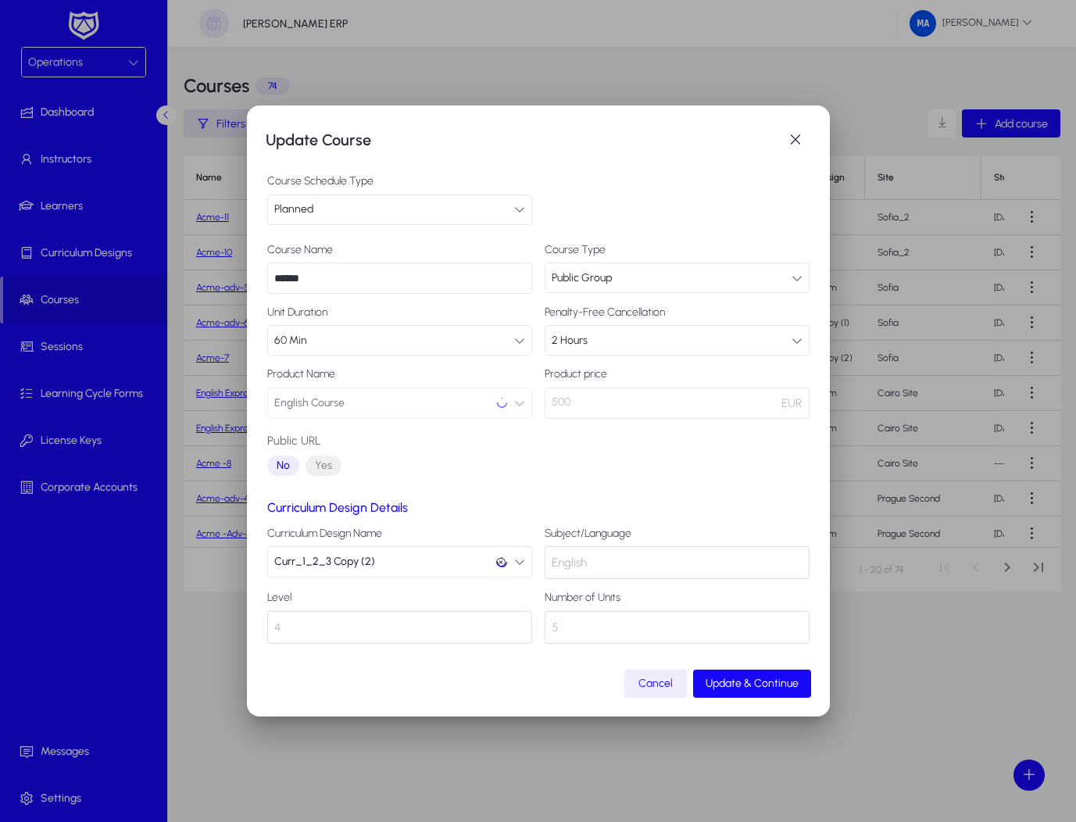
click at [949, 276] on div at bounding box center [538, 411] width 1076 height 822
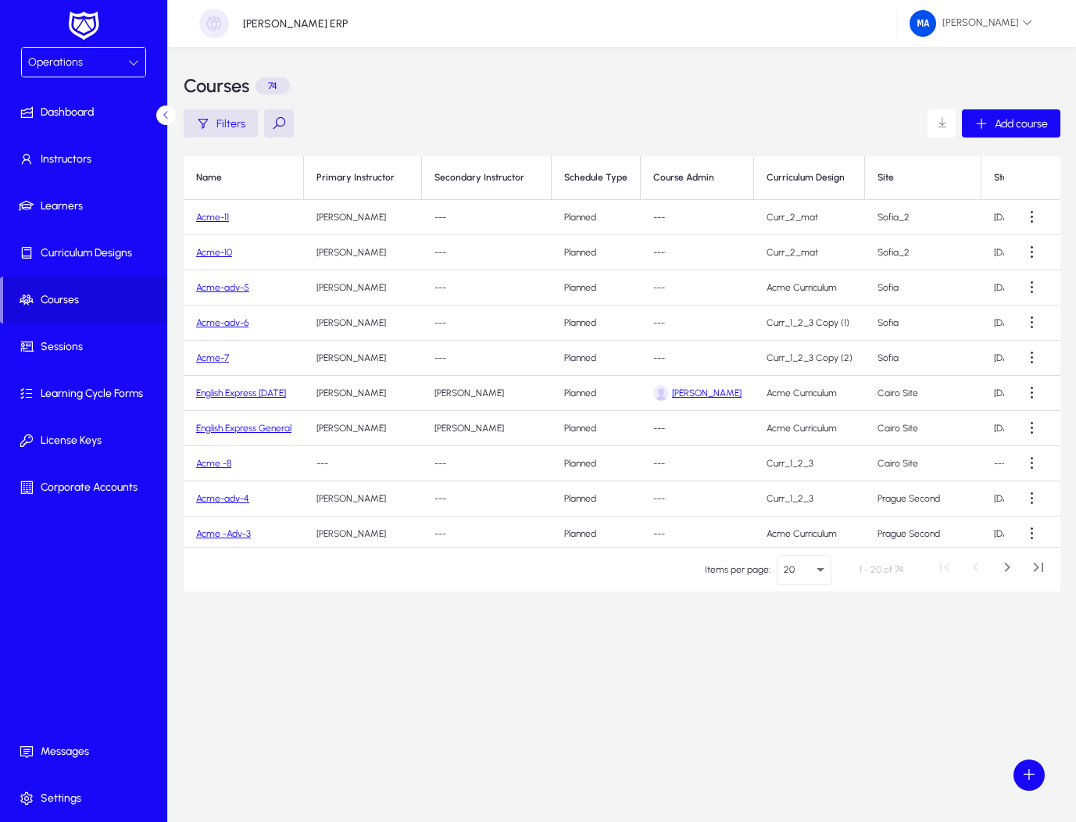
click at [73, 65] on span "Operations" at bounding box center [55, 61] width 55 height 13
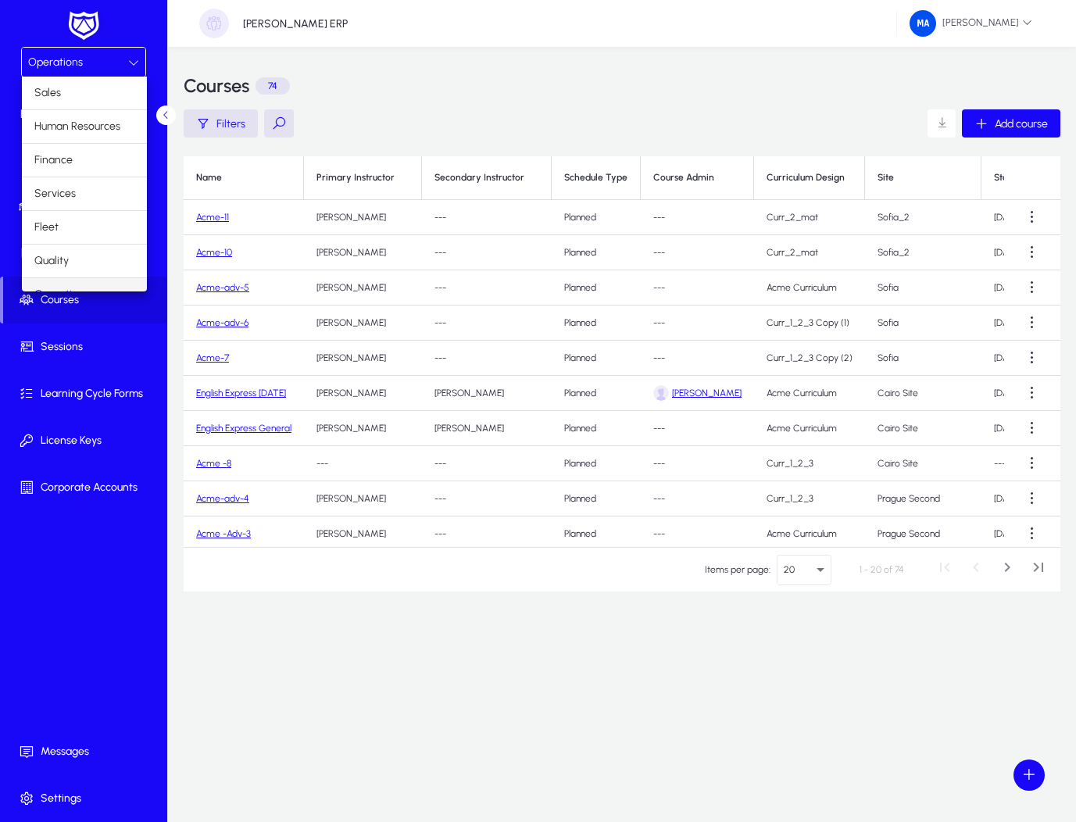
scroll to position [20, 0]
click at [76, 136] on mat-option "Finance" at bounding box center [84, 140] width 125 height 33
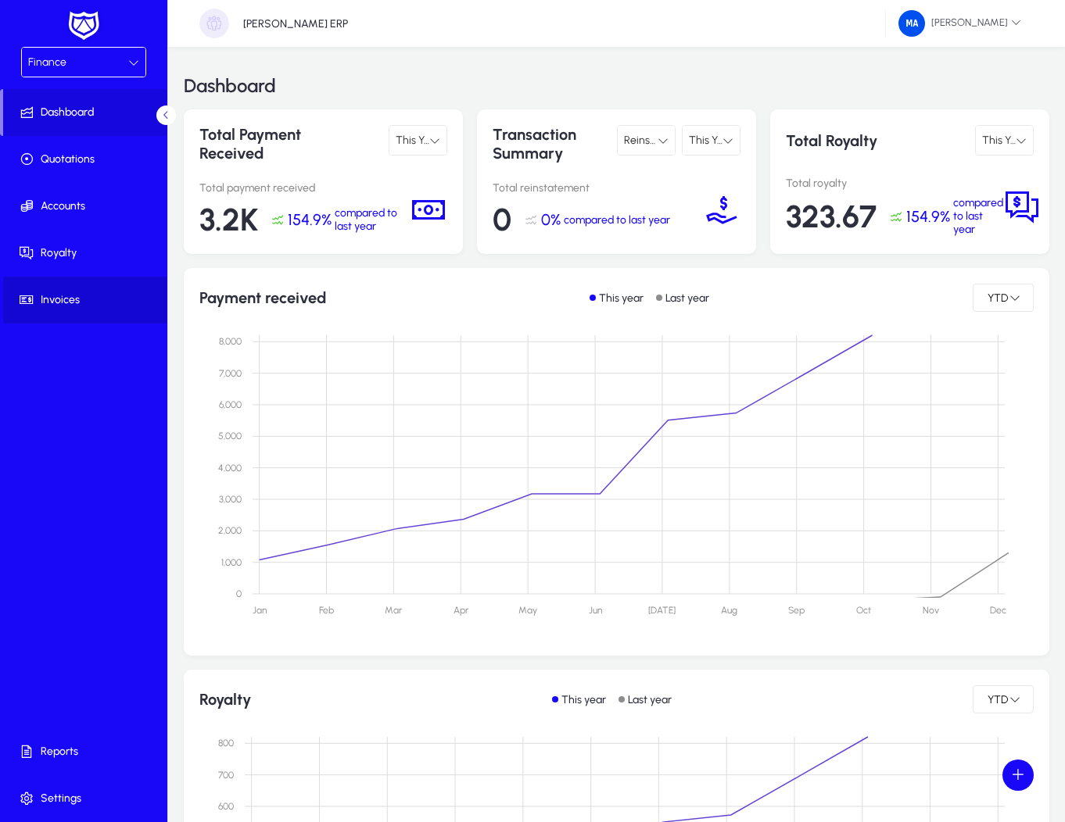
click at [77, 319] on span at bounding box center [86, 300] width 167 height 47
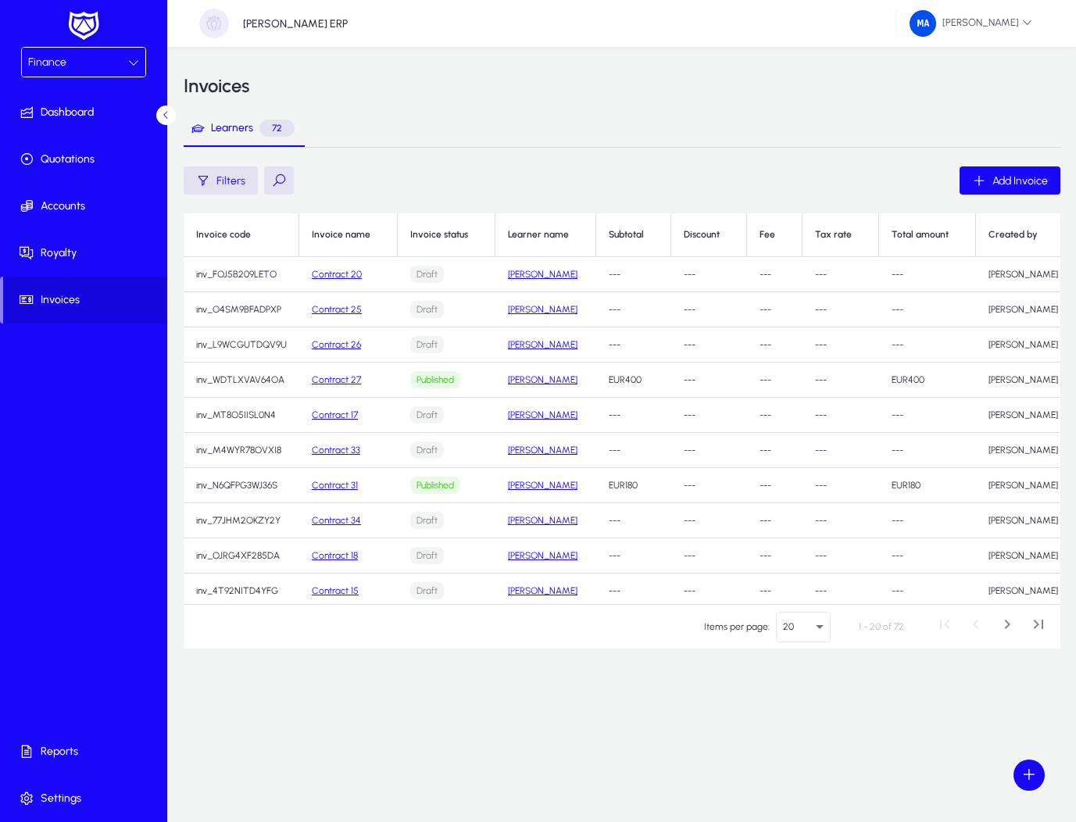
click at [341, 275] on link "Contract 20" at bounding box center [337, 274] width 50 height 11
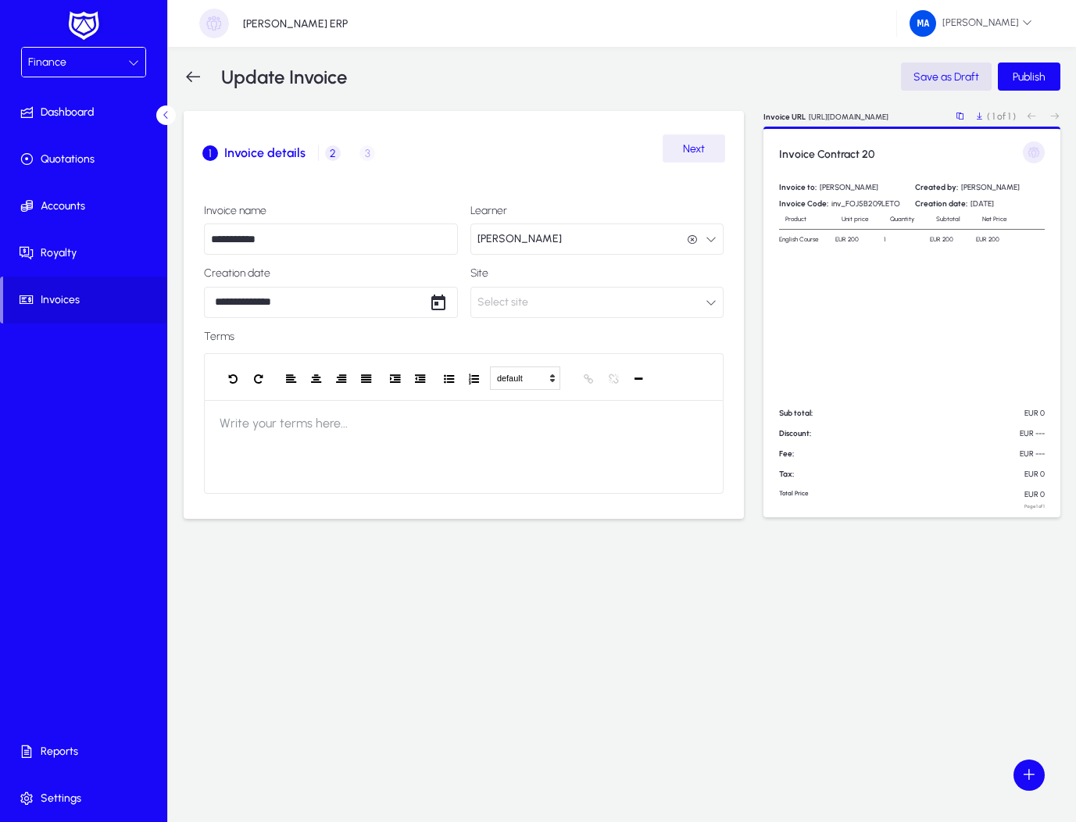
click at [700, 155] on span "Next" at bounding box center [694, 148] width 22 height 13
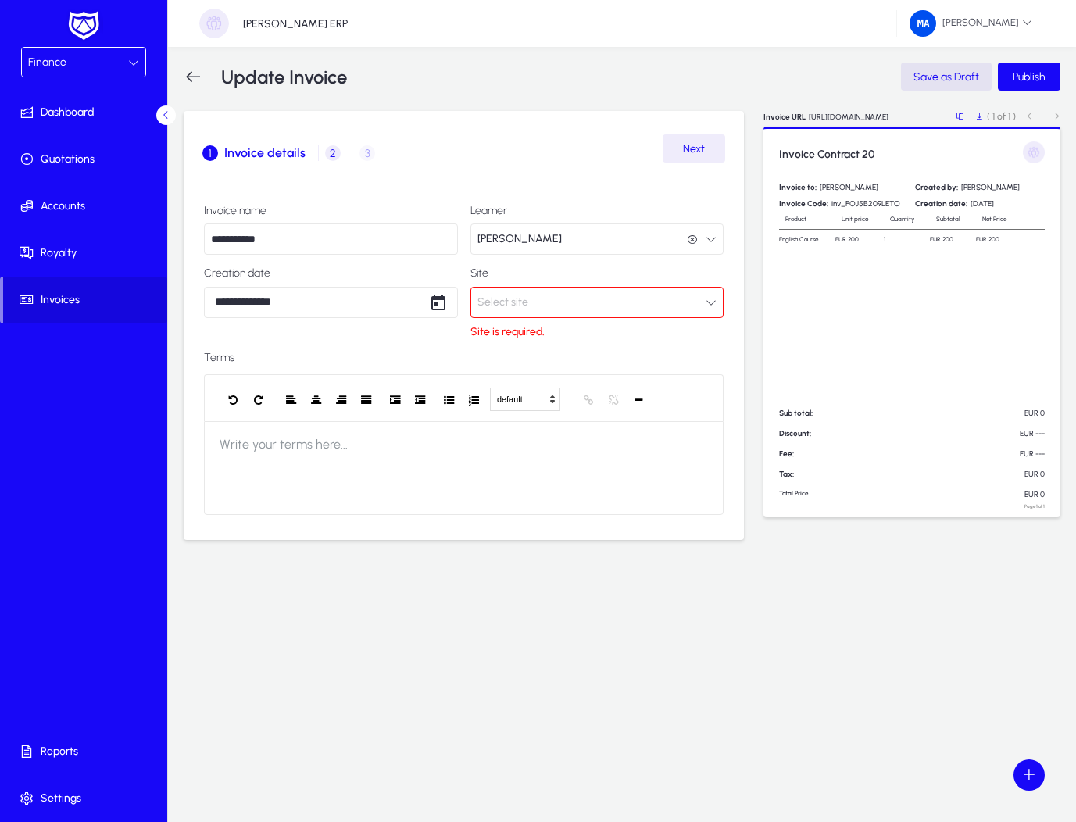
click at [581, 298] on button "Select site" at bounding box center [598, 302] width 254 height 31
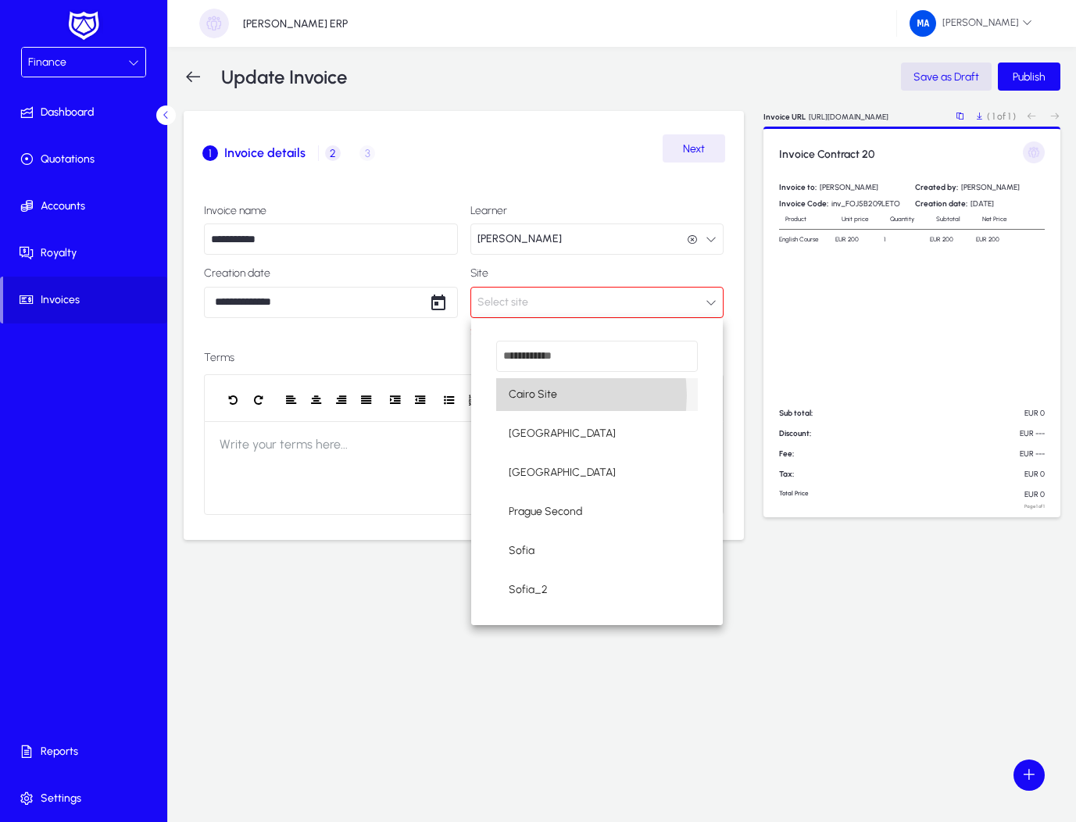
click at [543, 396] on span "Cairo Site" at bounding box center [533, 394] width 48 height 19
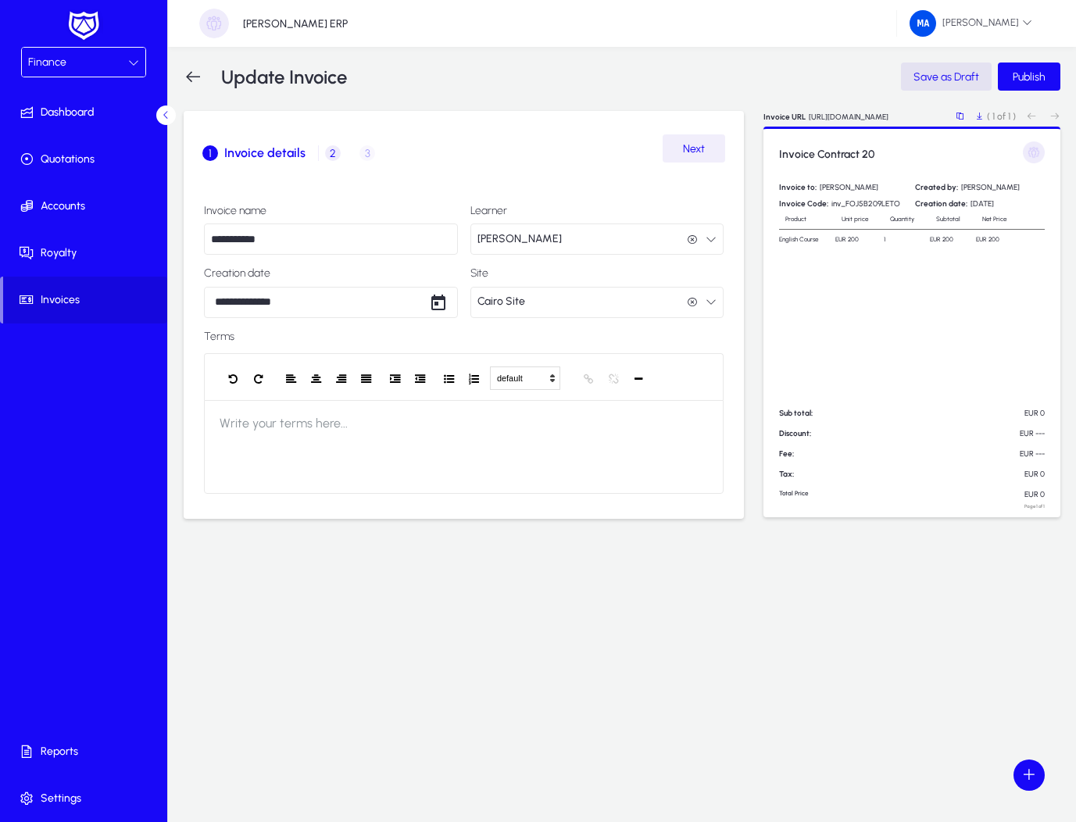
click at [700, 142] on span "Next" at bounding box center [694, 148] width 22 height 13
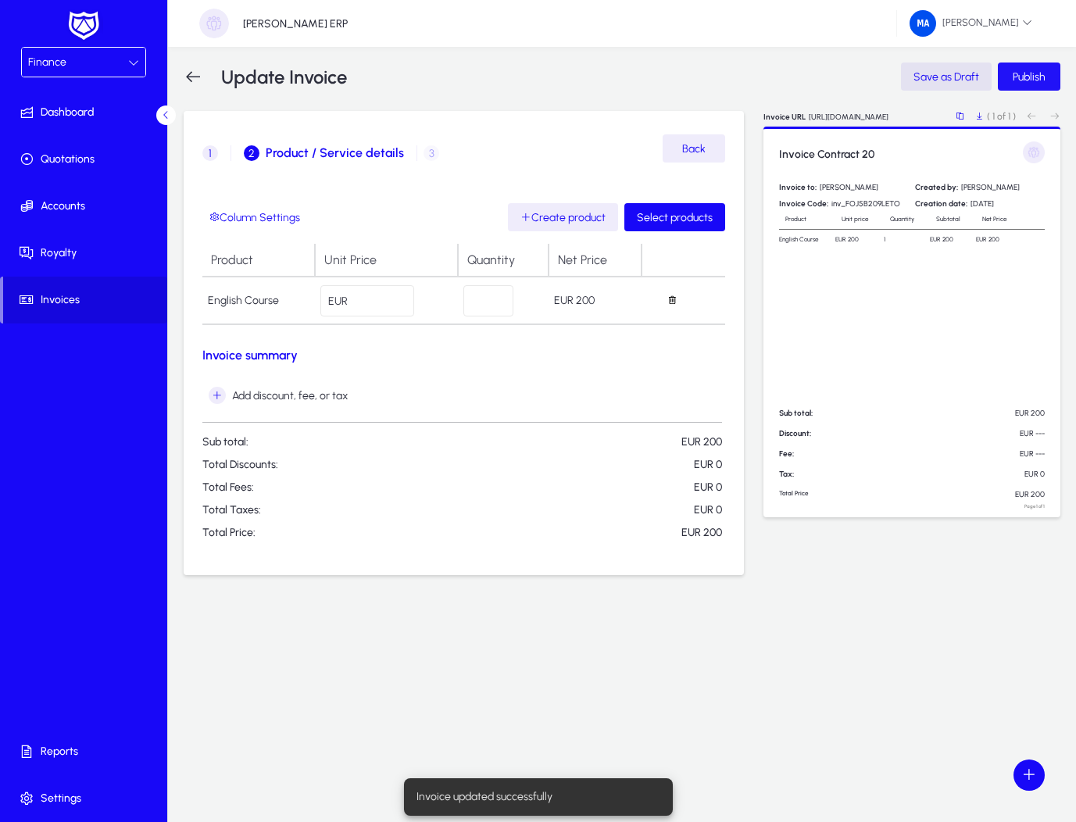
click at [1032, 76] on span "Publish" at bounding box center [1029, 76] width 33 height 13
